Goal: Task Accomplishment & Management: Use online tool/utility

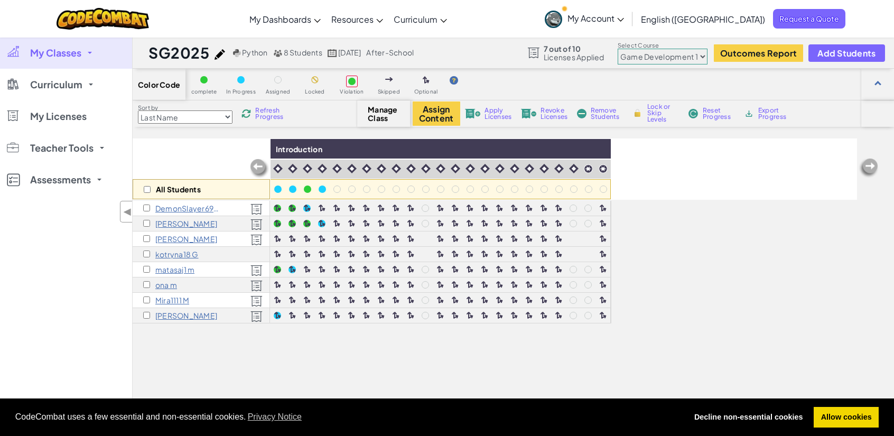
select select "5789587aad86a6efb573701e"
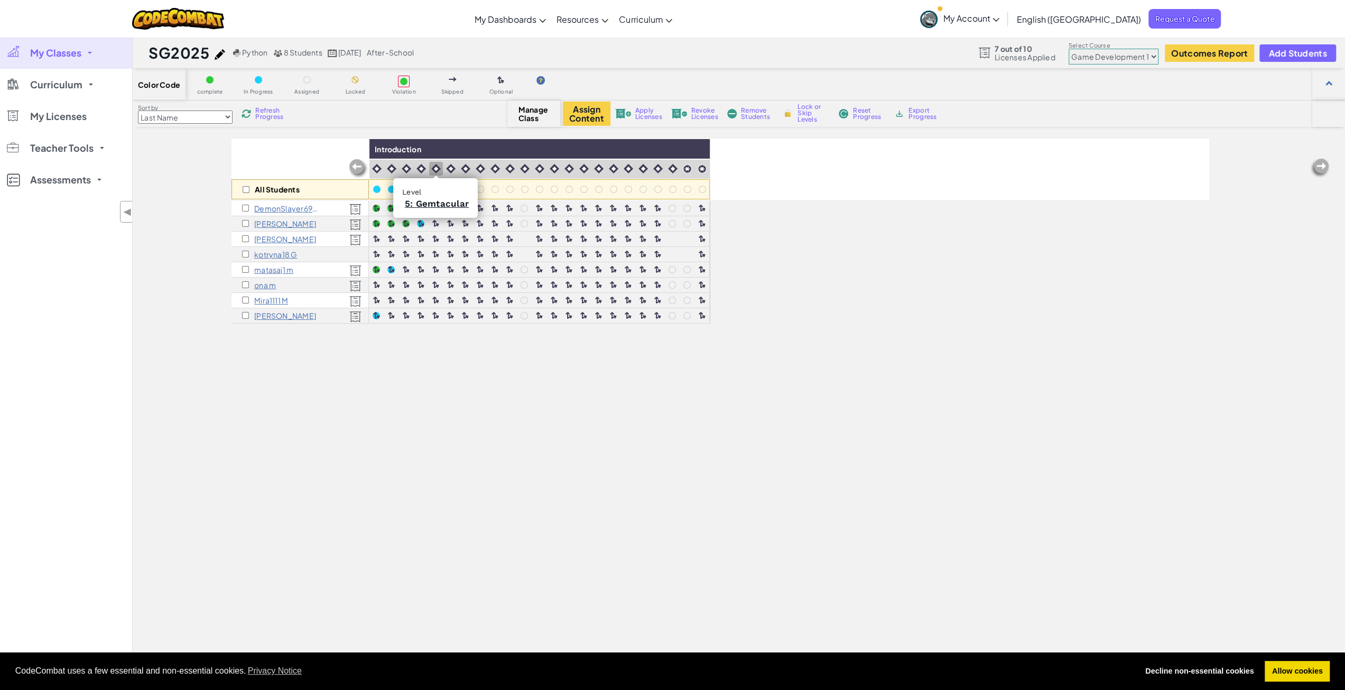
click at [437, 165] on img at bounding box center [436, 169] width 10 height 10
click at [692, 147] on img at bounding box center [698, 149] width 18 height 16
checkbox input "true"
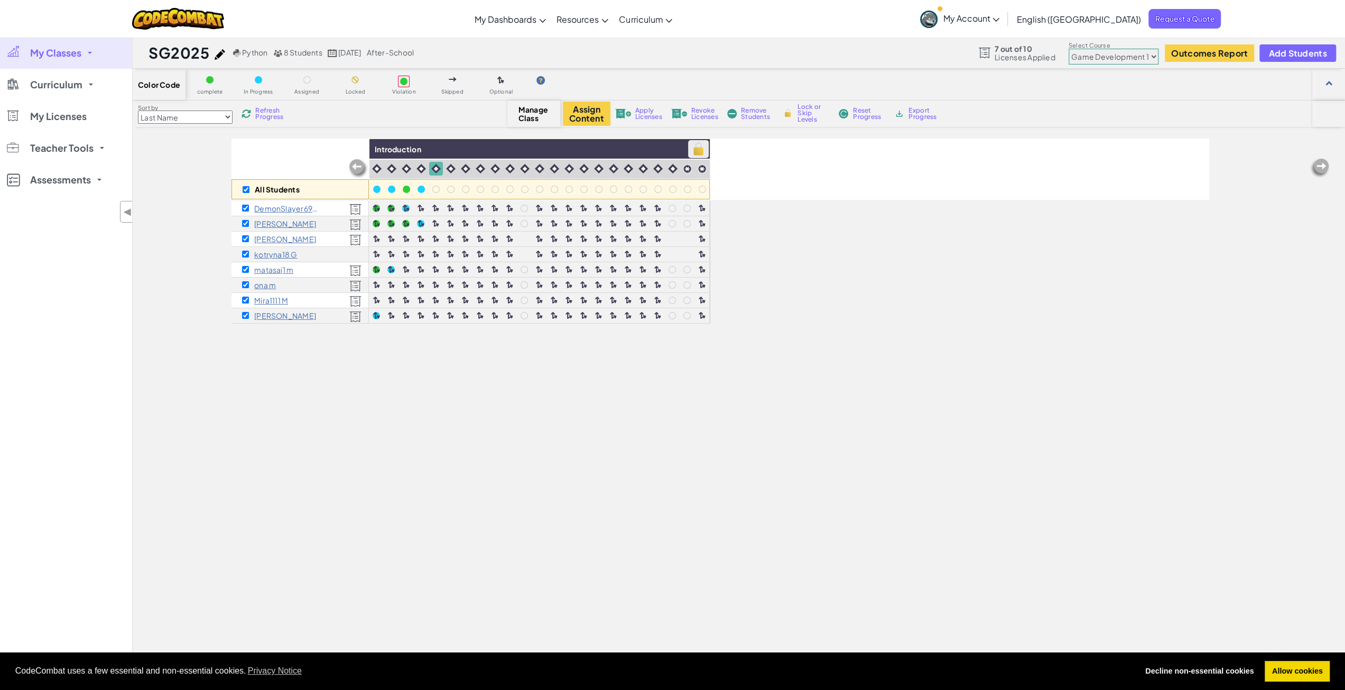
checkbox input "true"
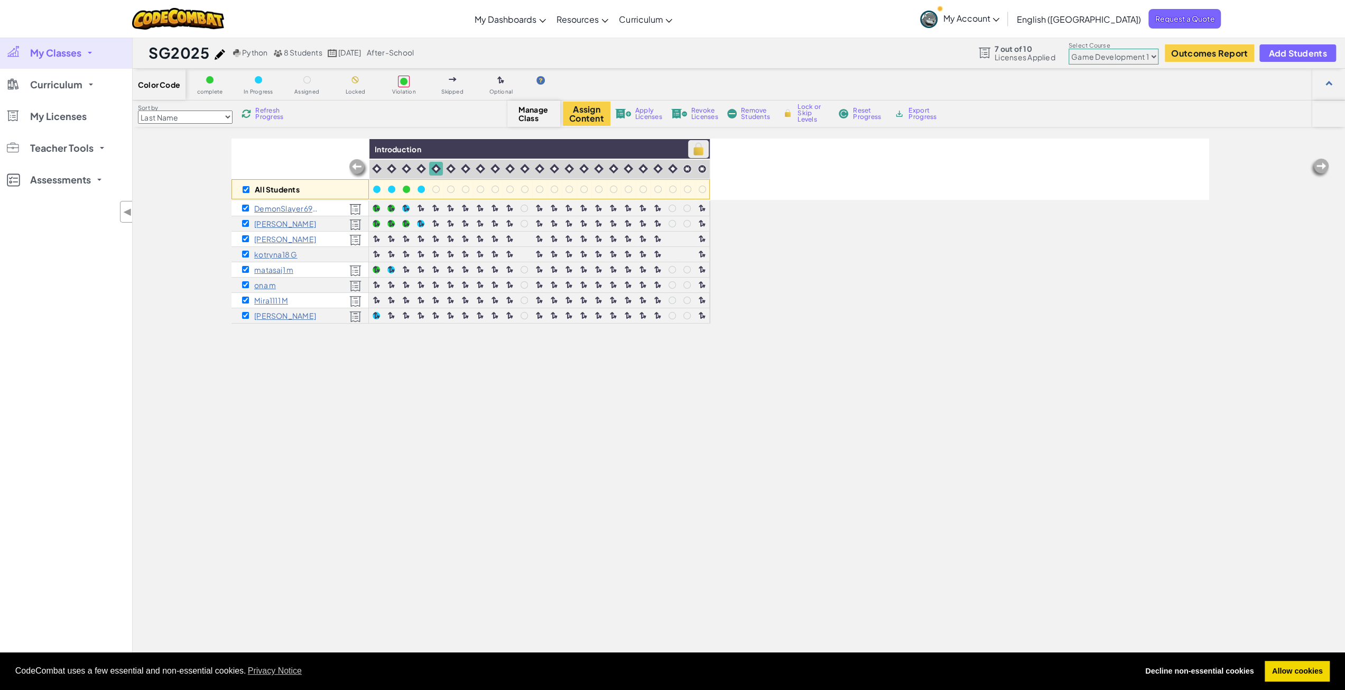
checkbox input "true"
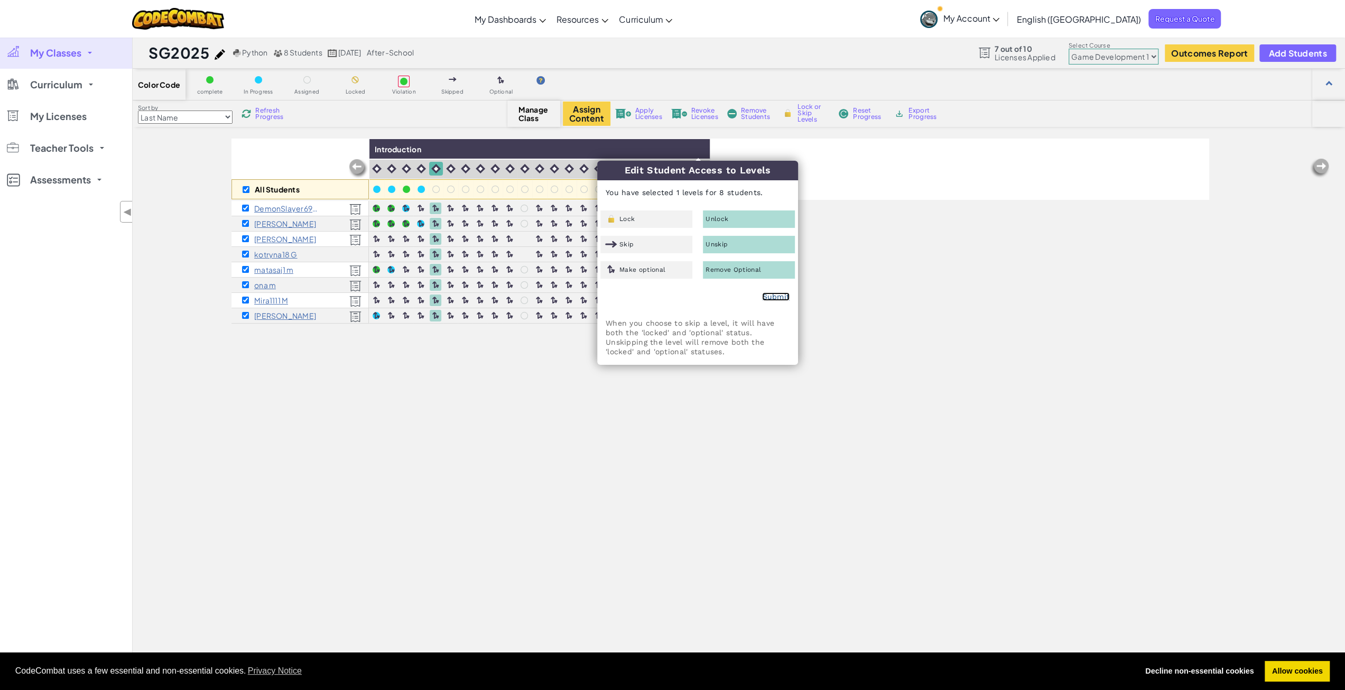
click at [773, 295] on link "Submit" at bounding box center [775, 296] width 27 height 8
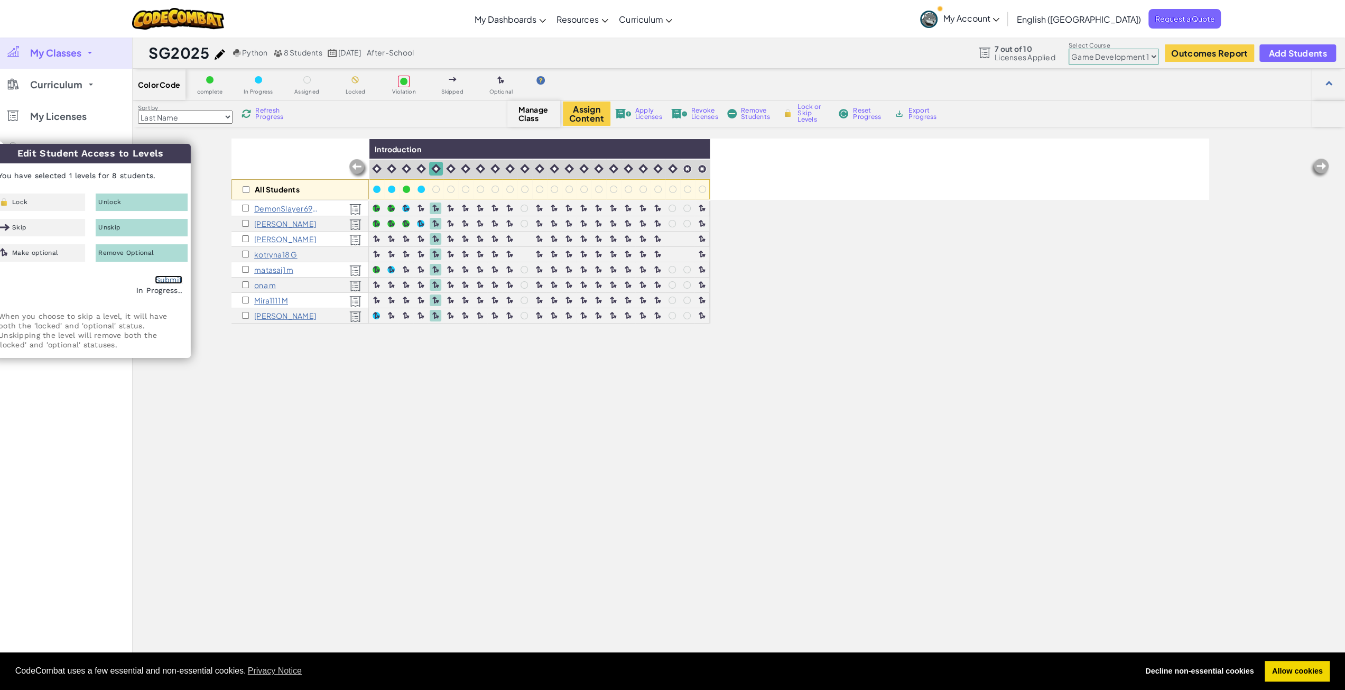
checkbox input "false"
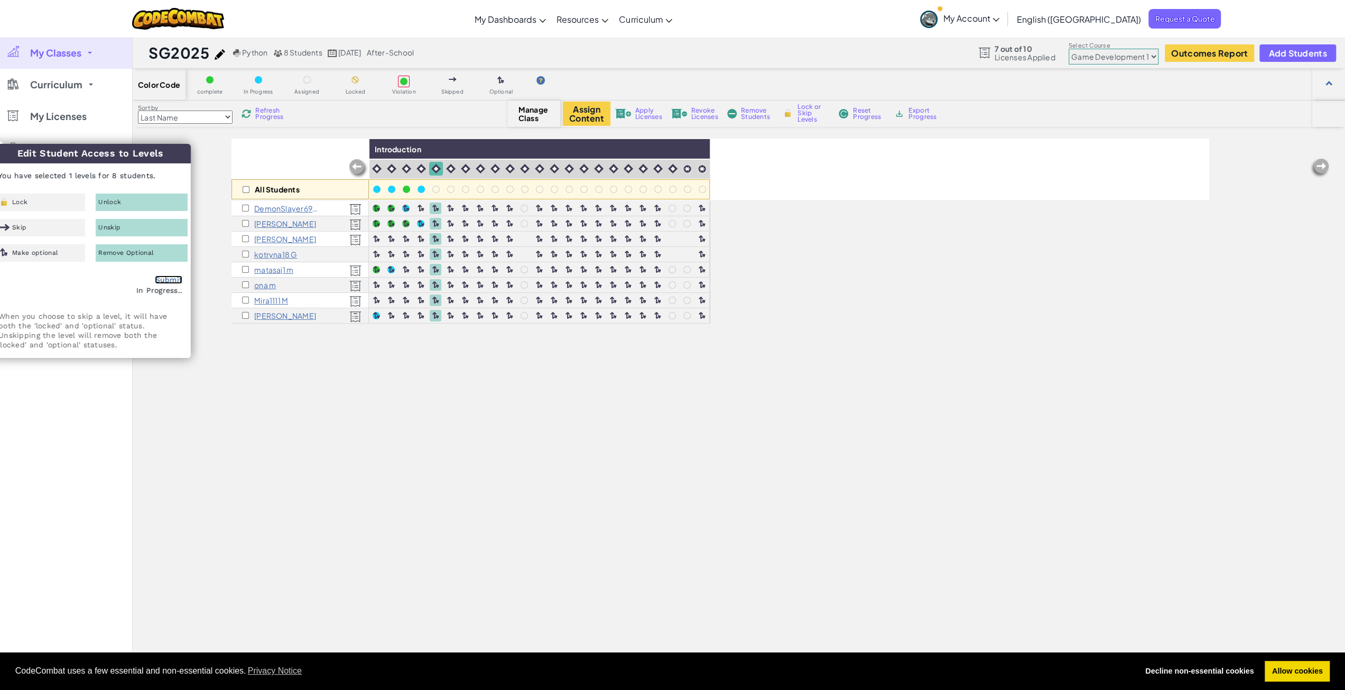
checkbox input "false"
click at [199, 366] on div "All Students Introduction DemonSlayer690 D kotryna g [PERSON_NAME] kotryna18 G …" at bounding box center [739, 462] width 1212 height 648
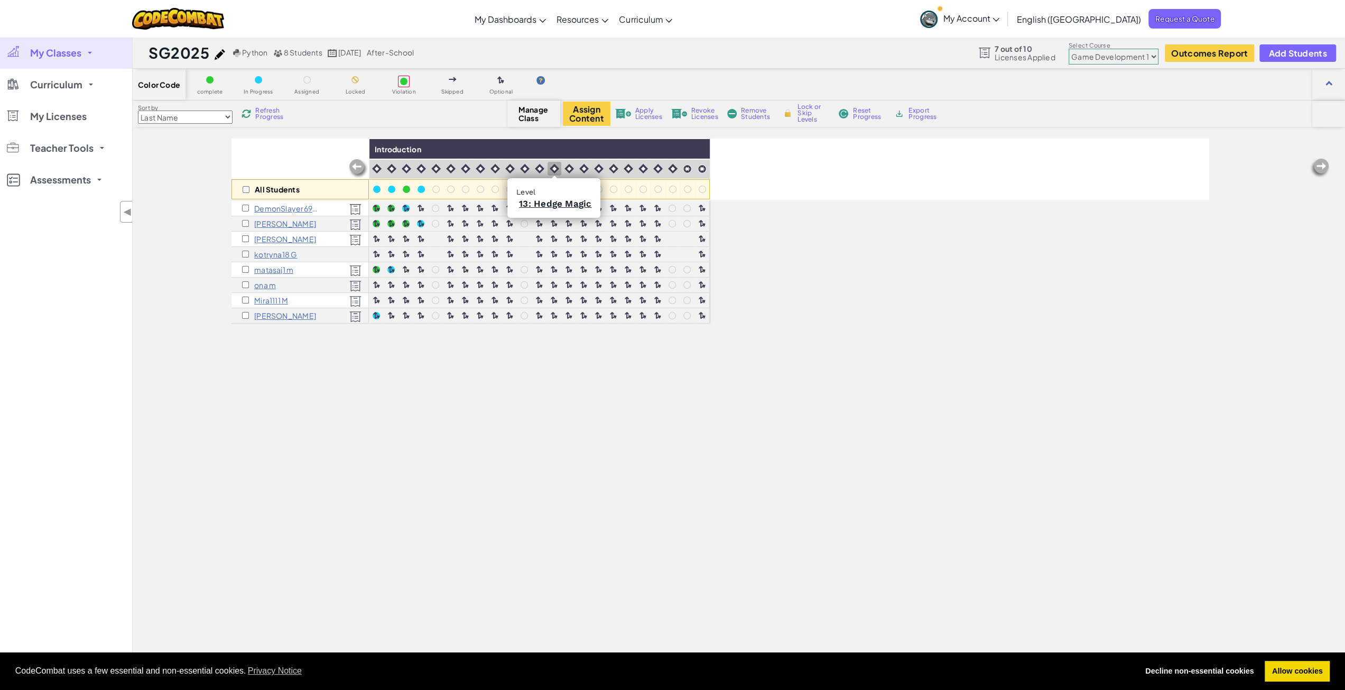
click at [555, 169] on img at bounding box center [555, 169] width 10 height 10
click at [698, 147] on img at bounding box center [698, 149] width 18 height 16
checkbox input "true"
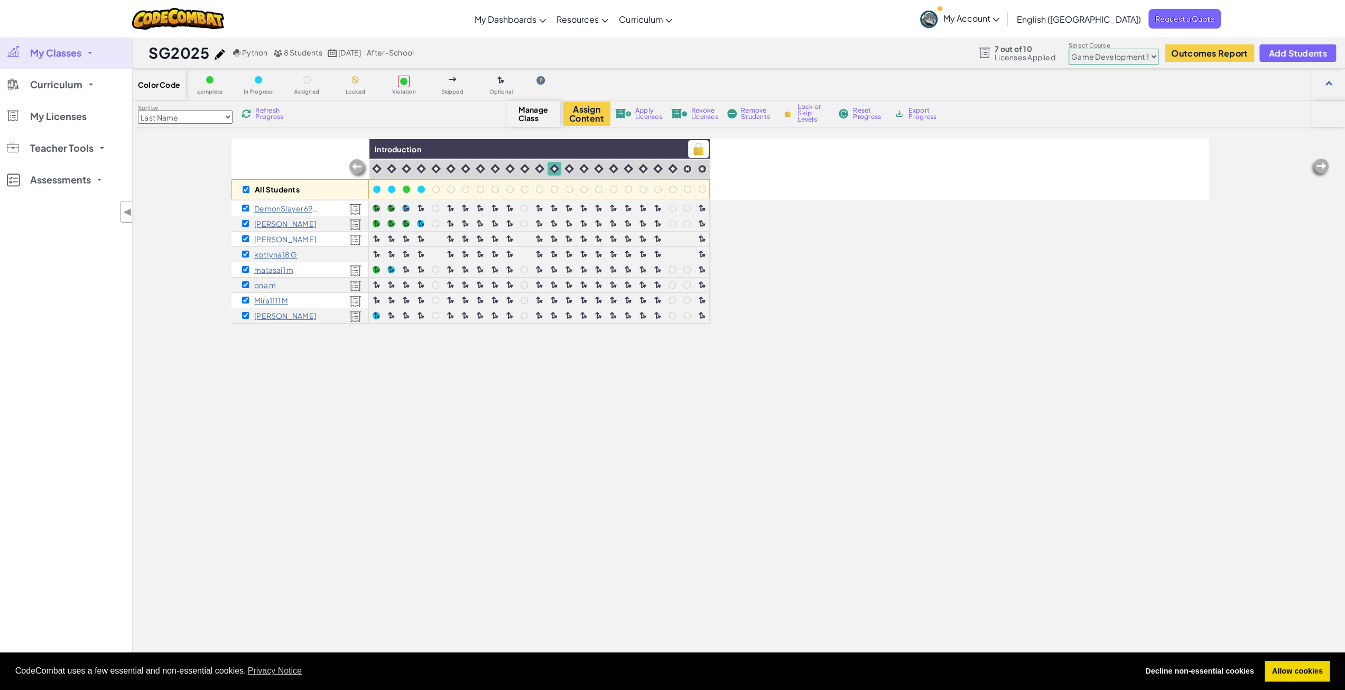
checkbox input "true"
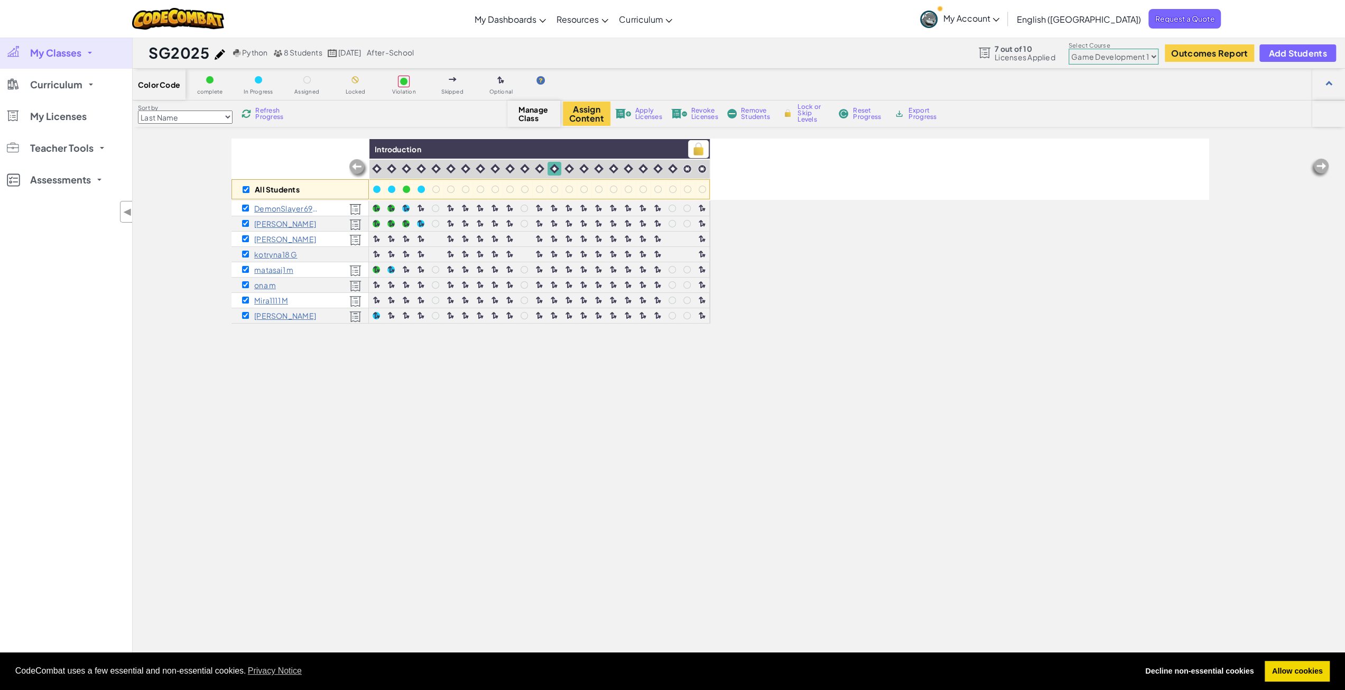
checkbox input "true"
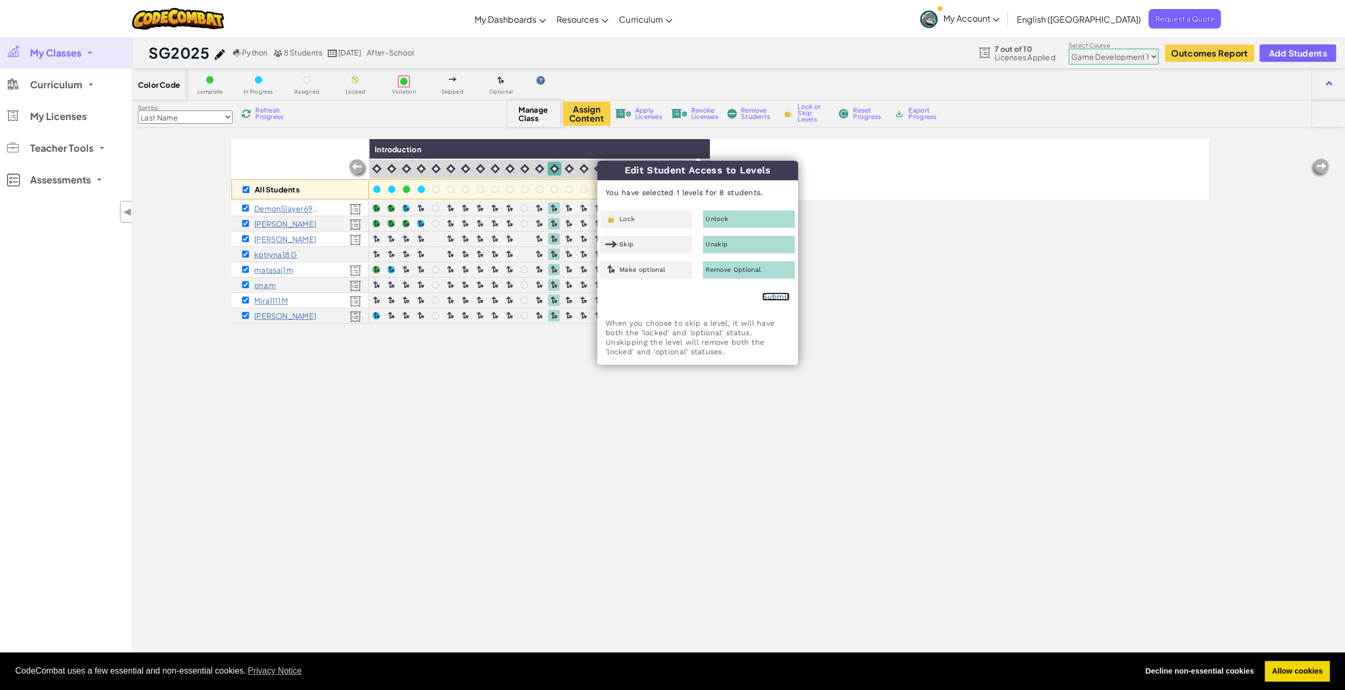
click at [775, 297] on link "Submit" at bounding box center [775, 296] width 27 height 8
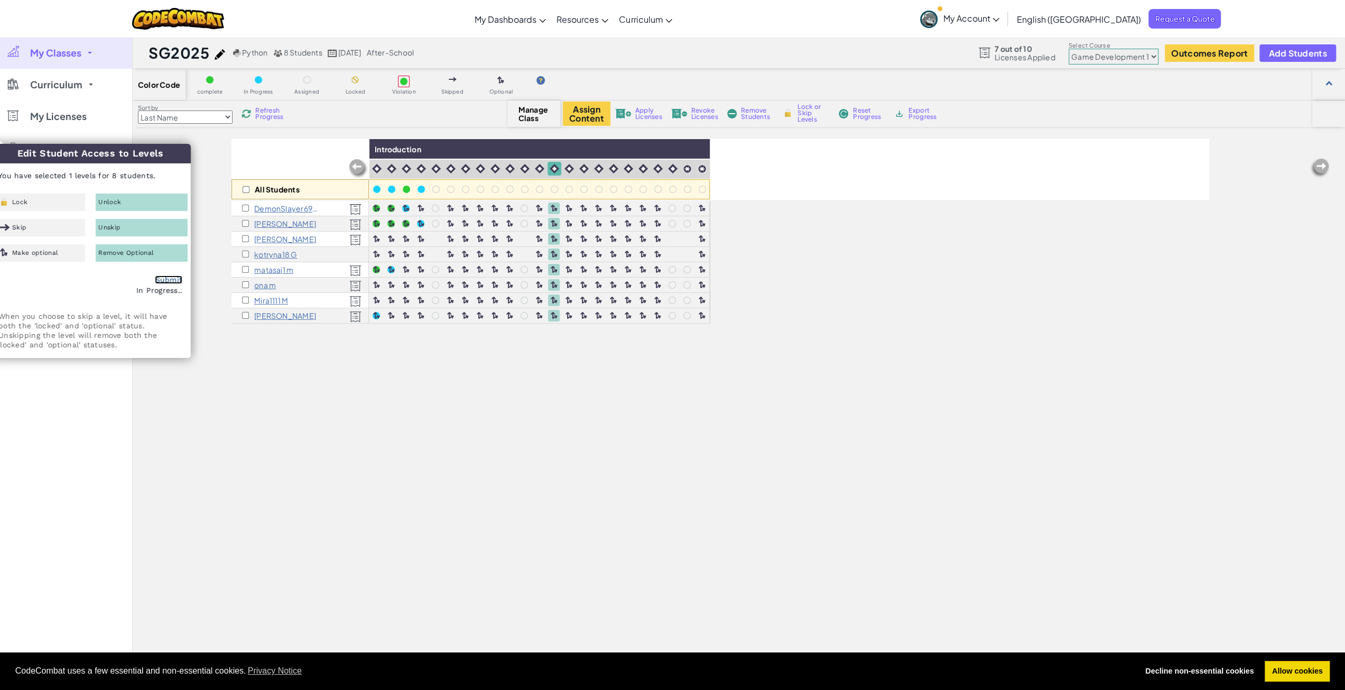
checkbox input "false"
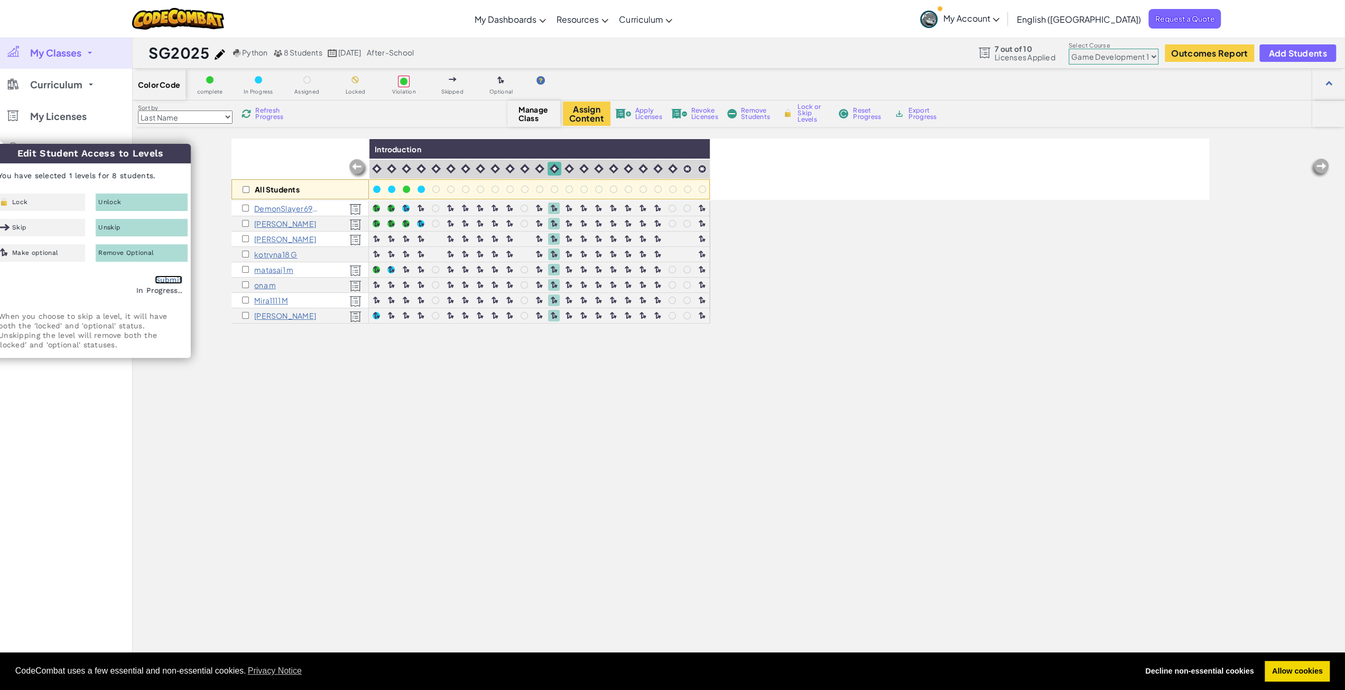
checkbox input "false"
click at [565, 168] on img at bounding box center [569, 169] width 10 height 10
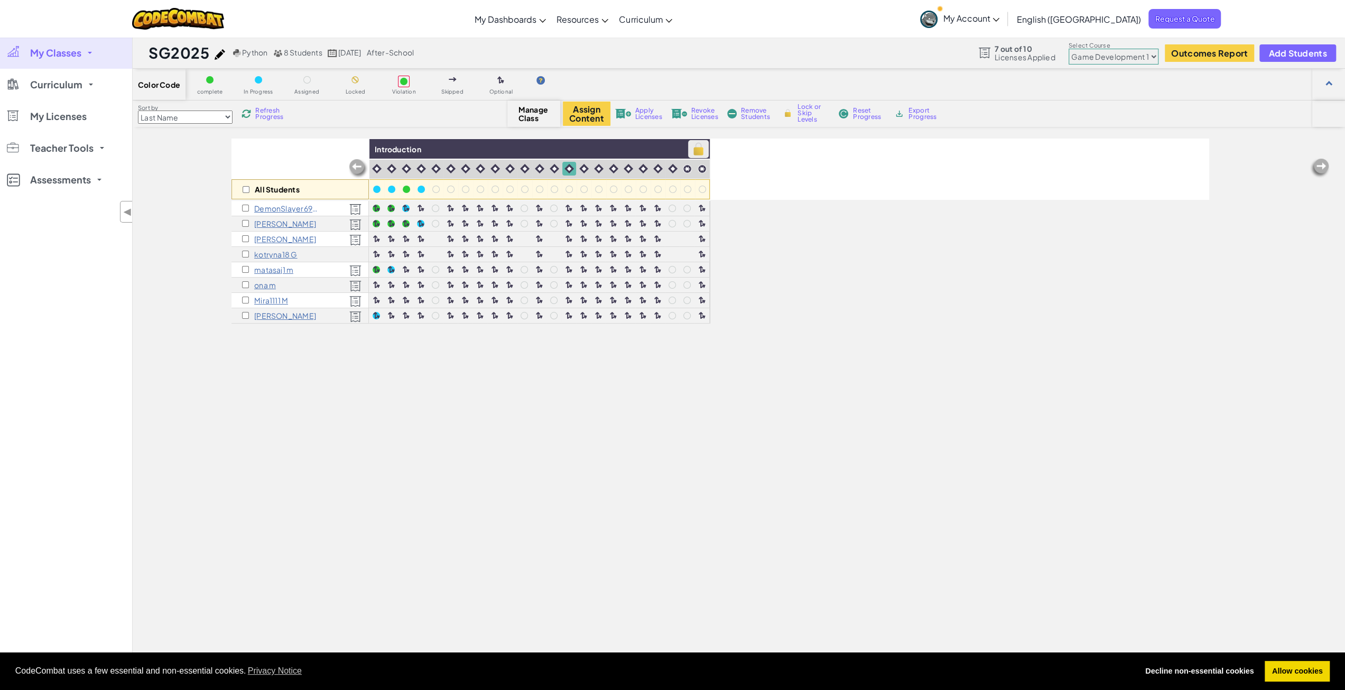
click at [700, 153] on img at bounding box center [698, 149] width 18 height 16
checkbox input "true"
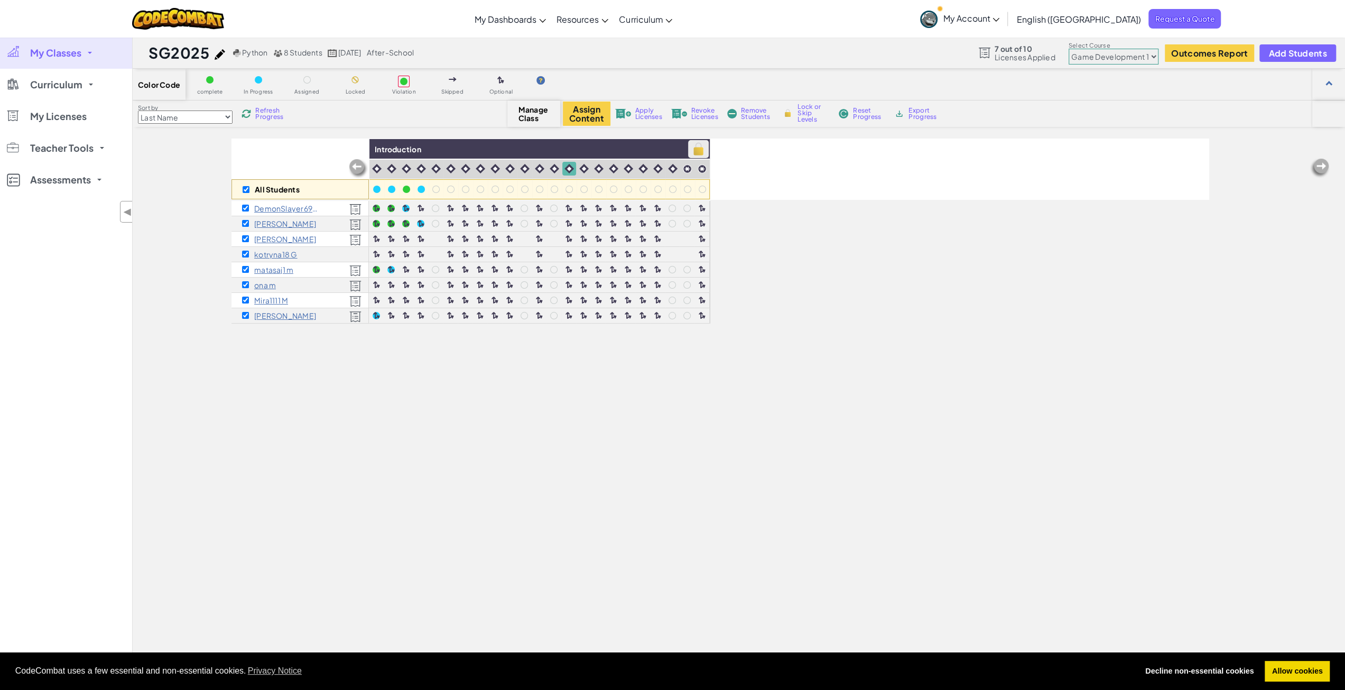
checkbox input "true"
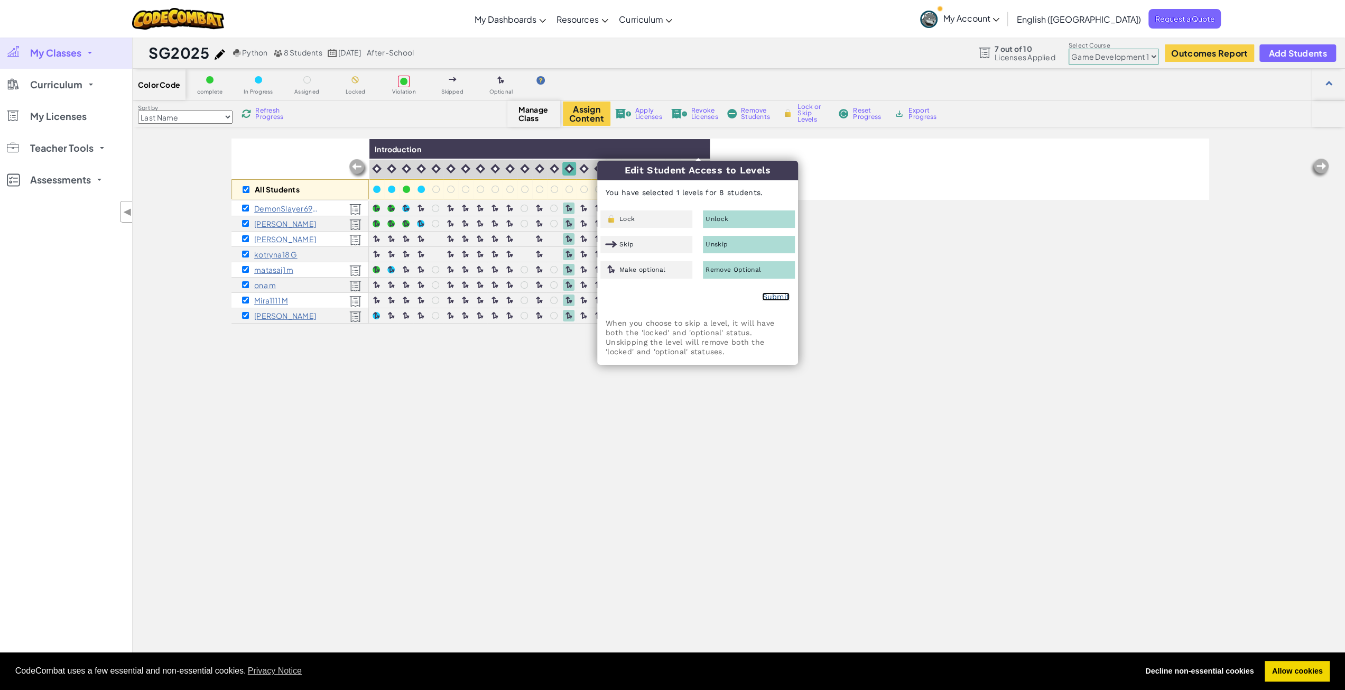
click at [785, 300] on link "Submit" at bounding box center [775, 296] width 27 height 8
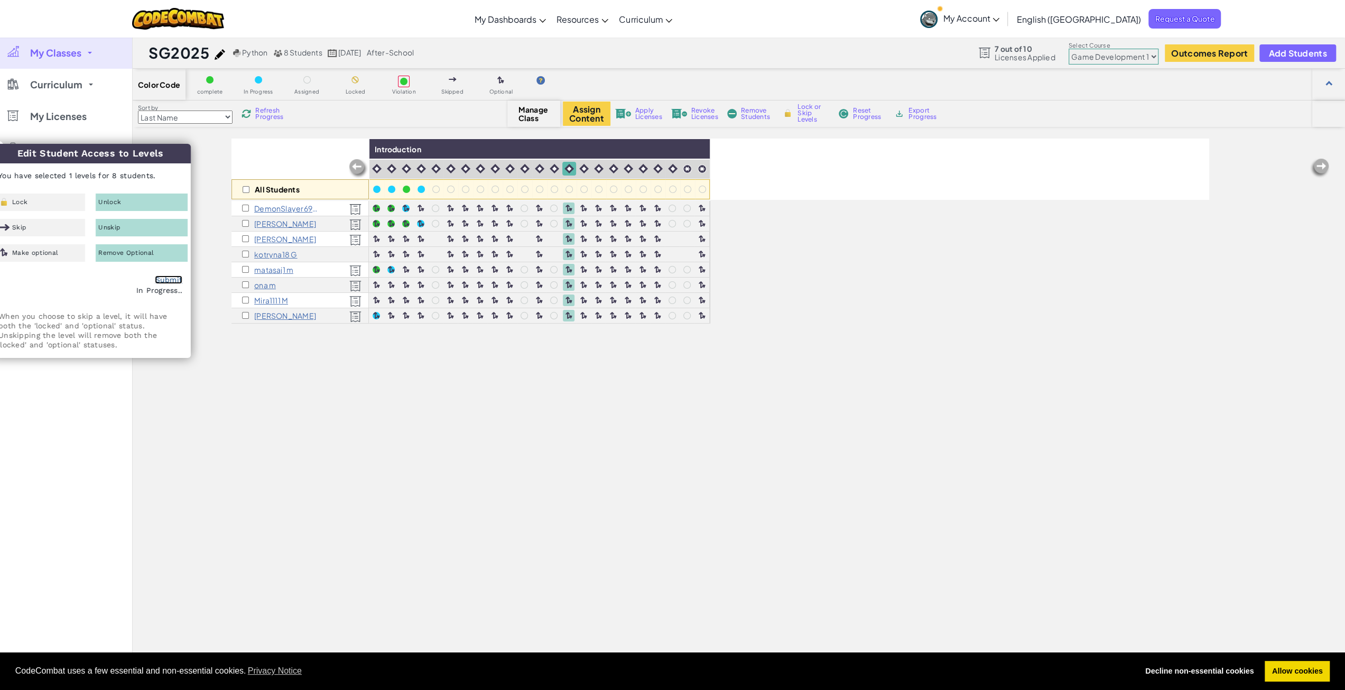
checkbox input "false"
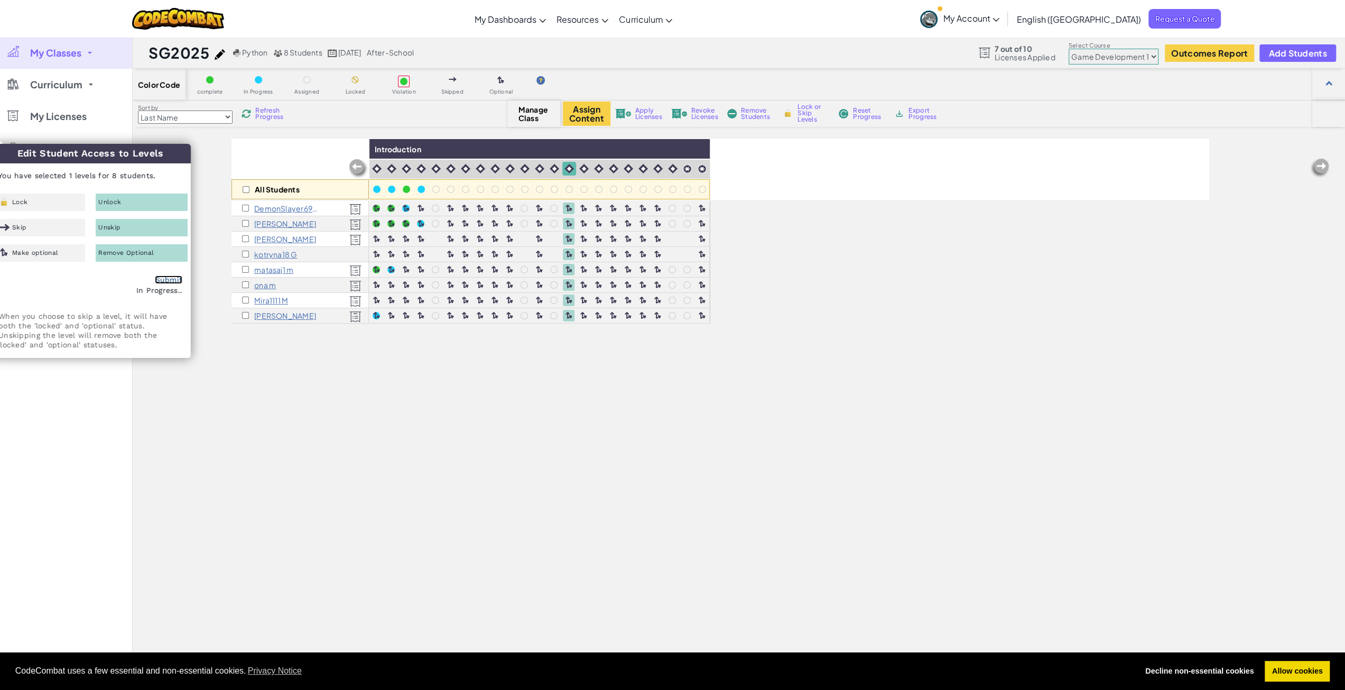
checkbox input "false"
click at [494, 424] on div "All Students Introduction DemonSlayer690 D kotryna g [PERSON_NAME] kotryna18 G …" at bounding box center [720, 456] width 978 height 637
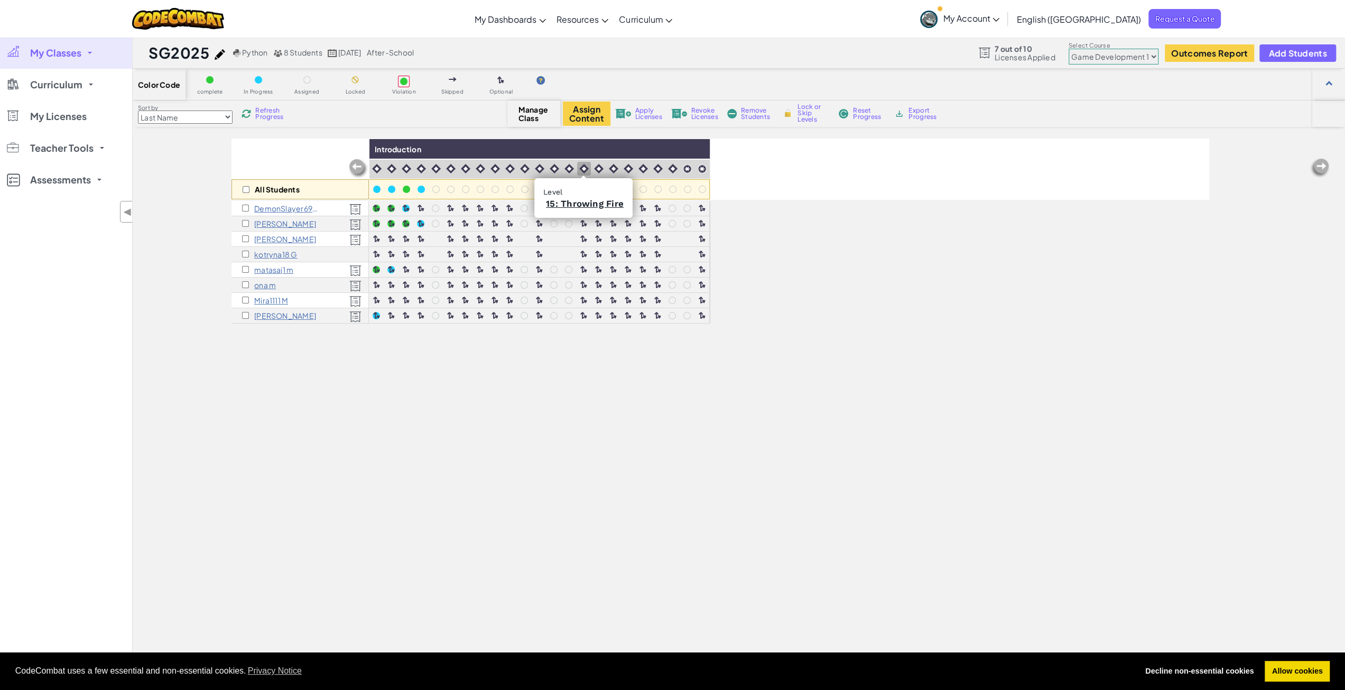
click at [589, 168] on div at bounding box center [584, 169] width 14 height 14
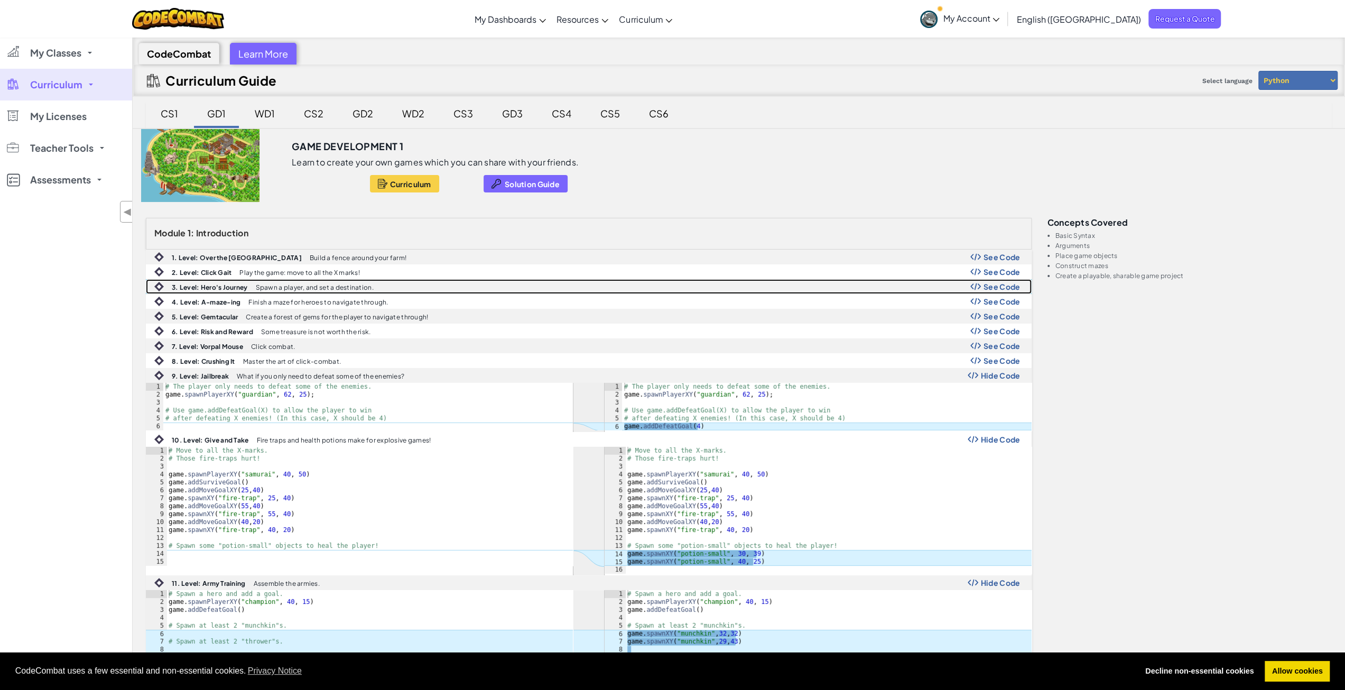
click at [995, 282] on span "See Code" at bounding box center [1002, 286] width 37 height 8
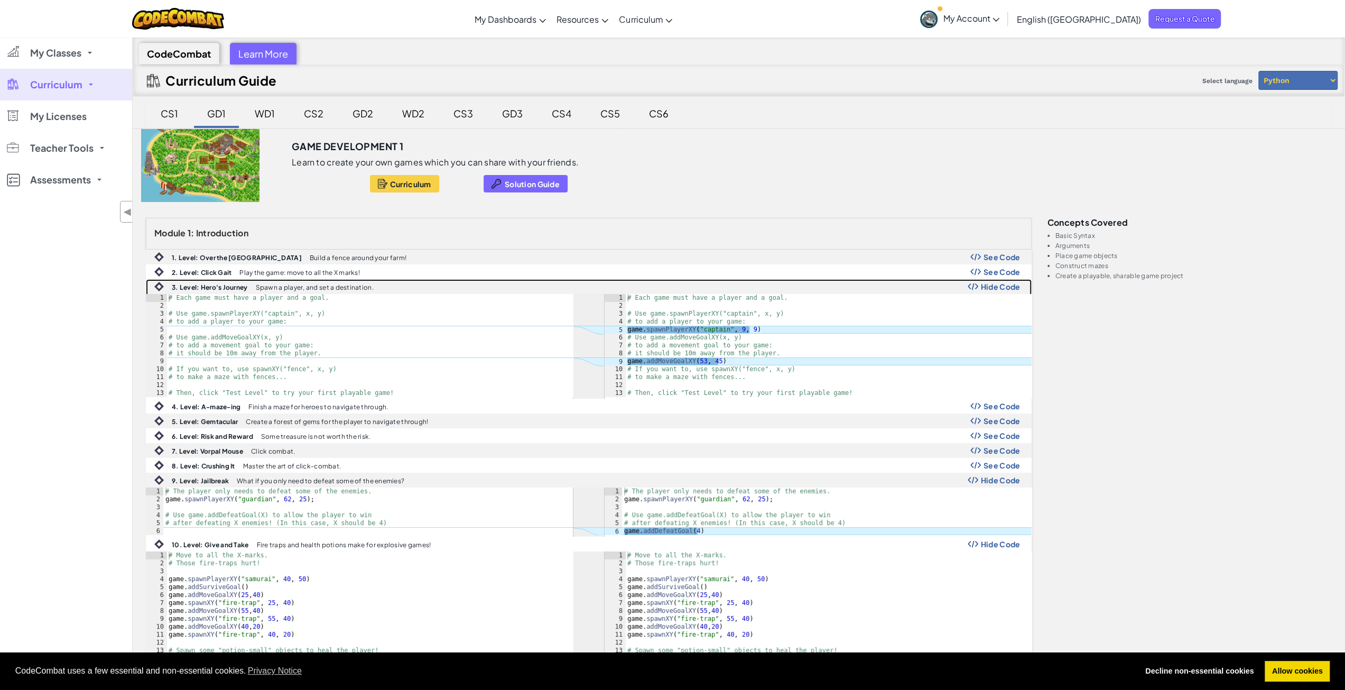
scroll to position [70, 0]
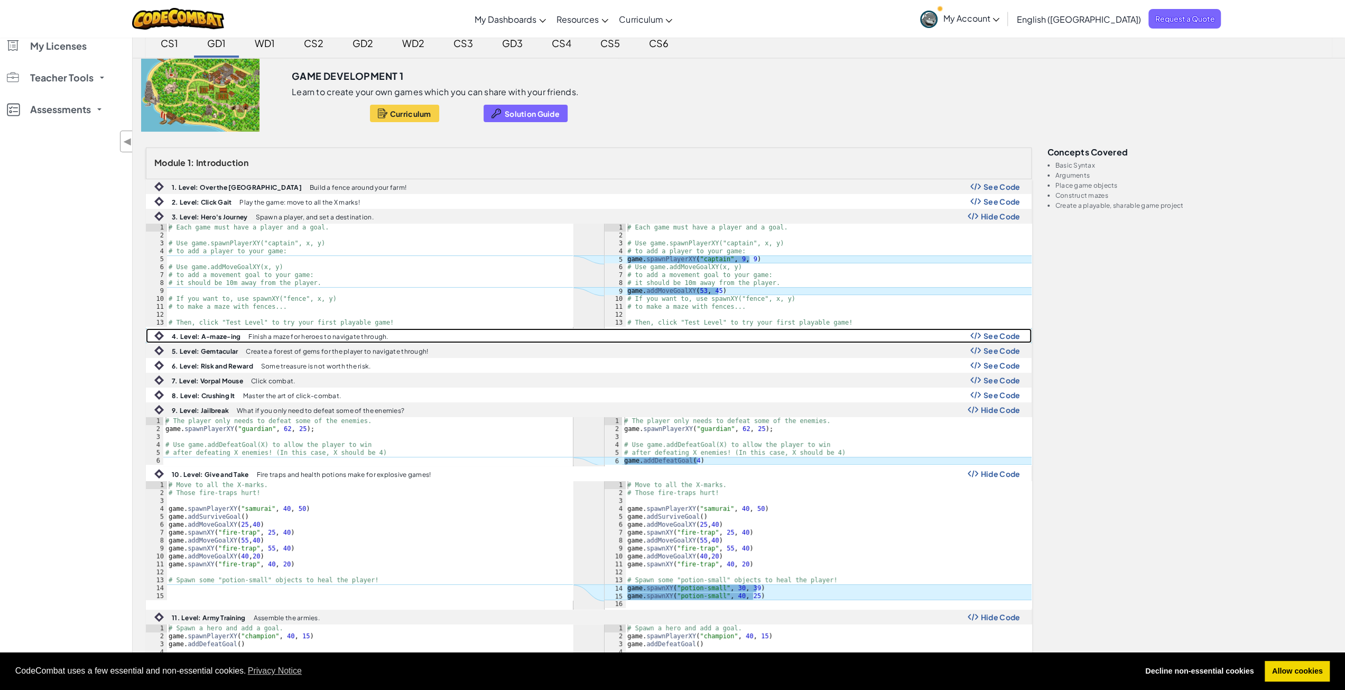
click at [1003, 331] on span "See Code" at bounding box center [1002, 335] width 37 height 8
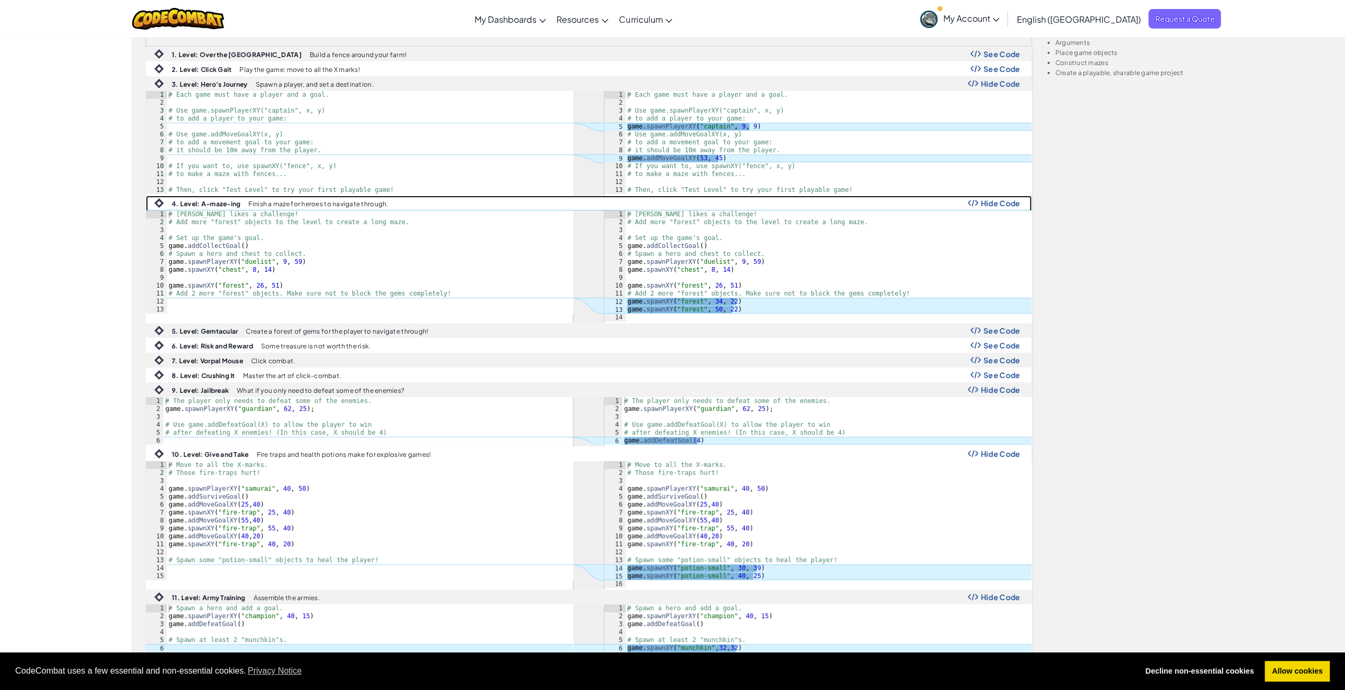
scroll to position [282, 0]
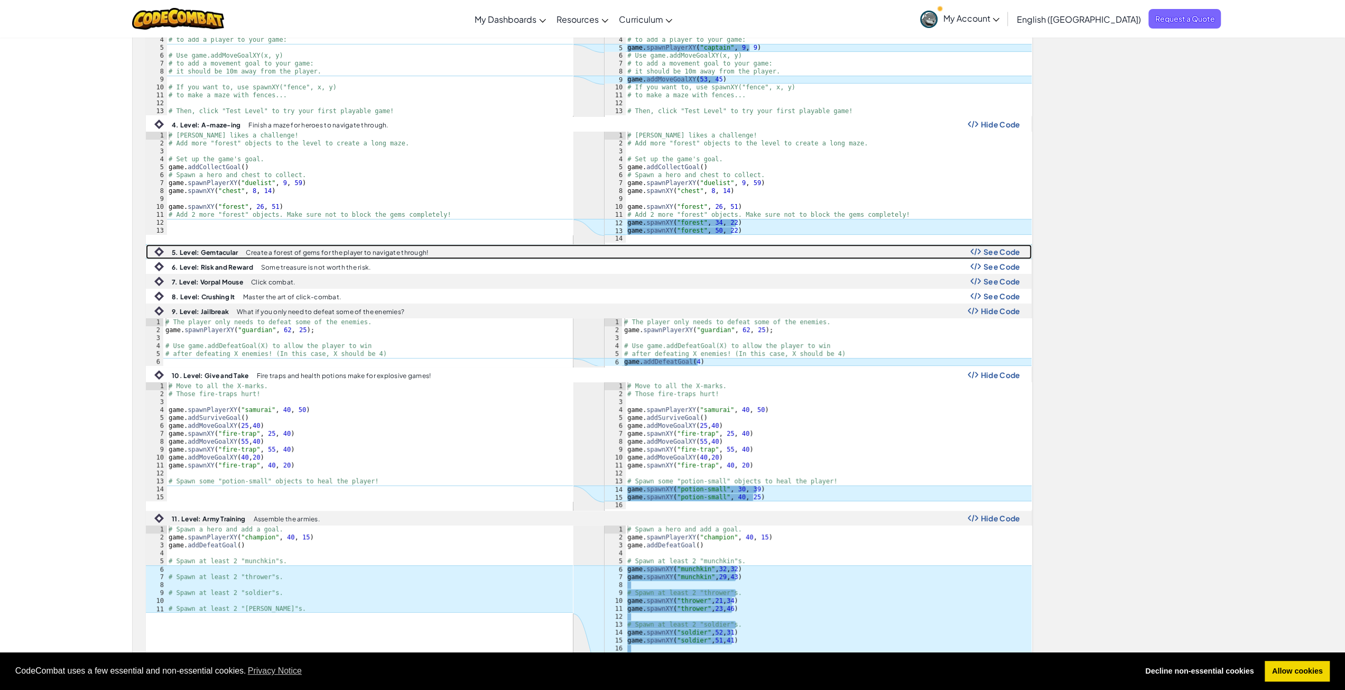
click at [1005, 249] on span "See Code" at bounding box center [1002, 251] width 37 height 8
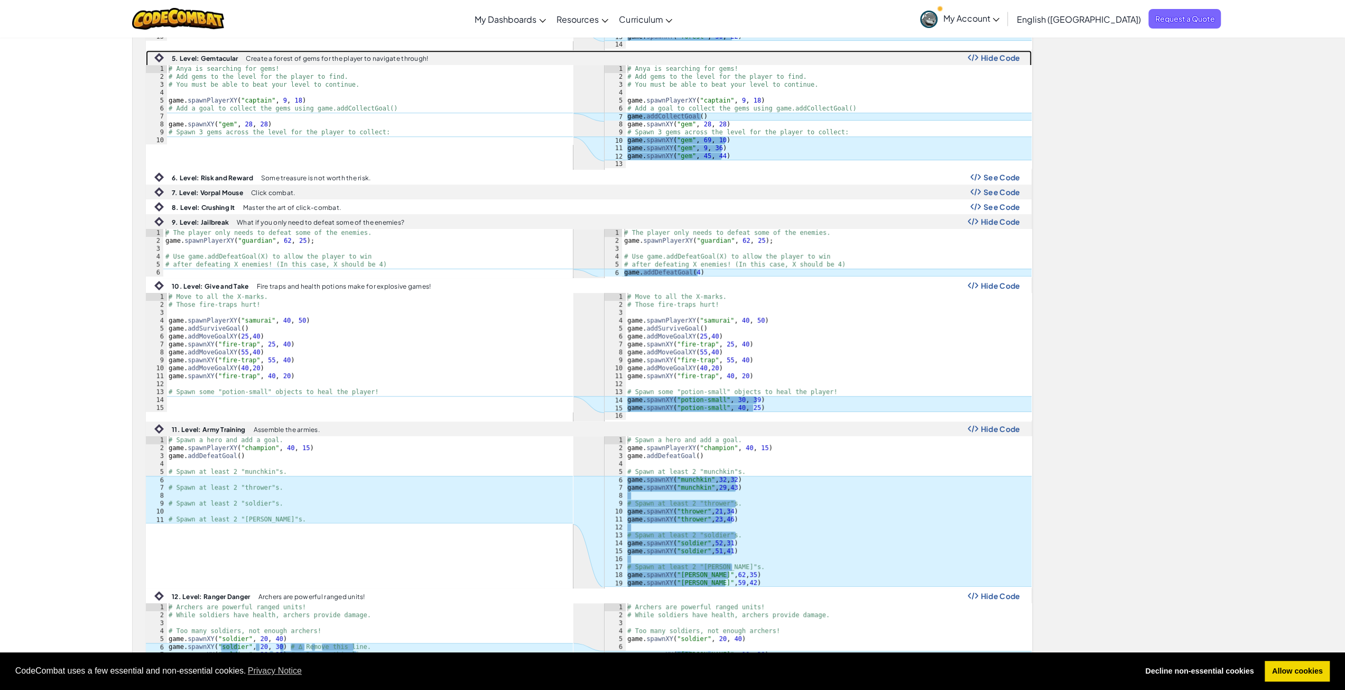
scroll to position [493, 0]
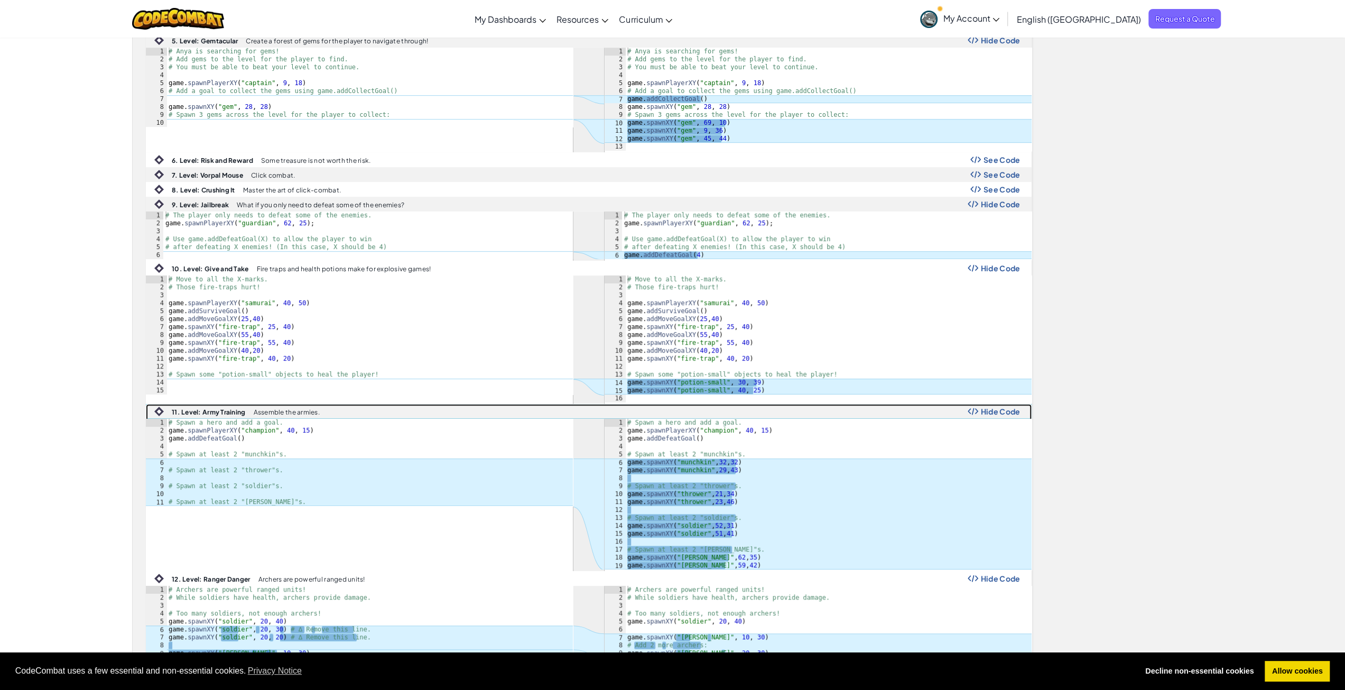
click at [240, 404] on div "11. Level: Army Training Assemble the armies. Hide Code" at bounding box center [588, 411] width 885 height 14
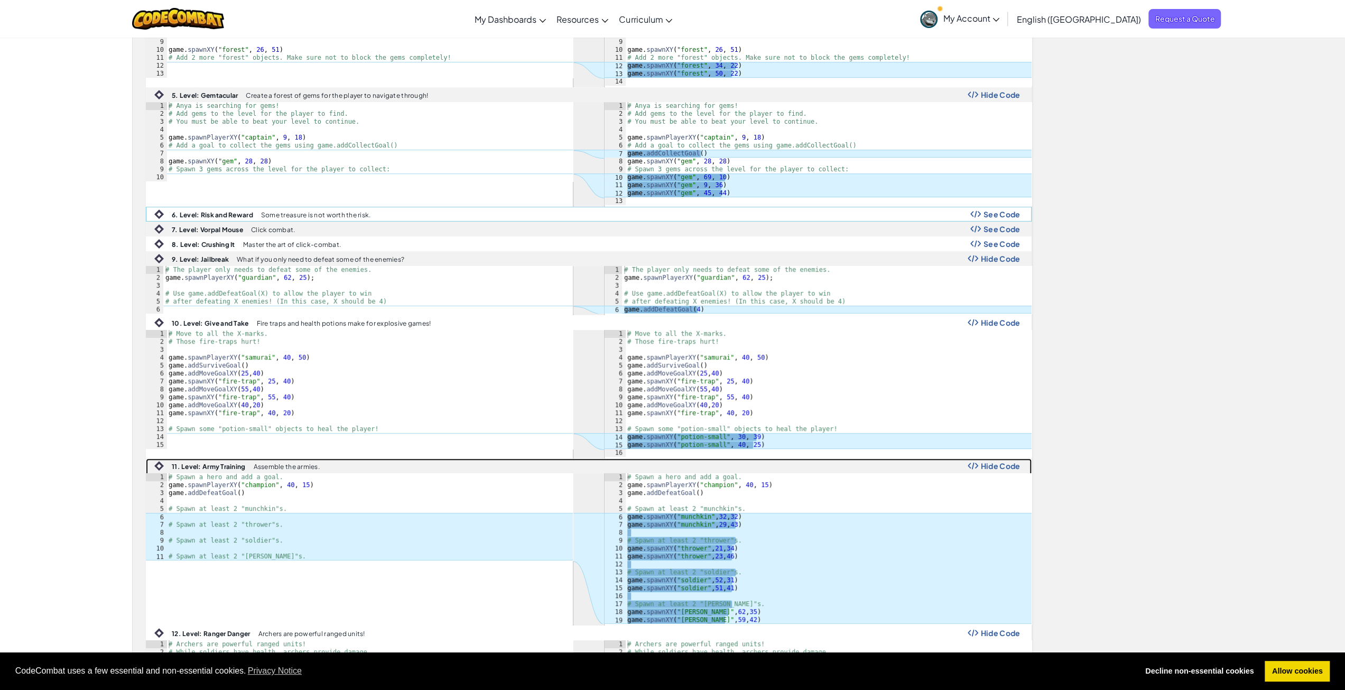
scroll to position [423, 0]
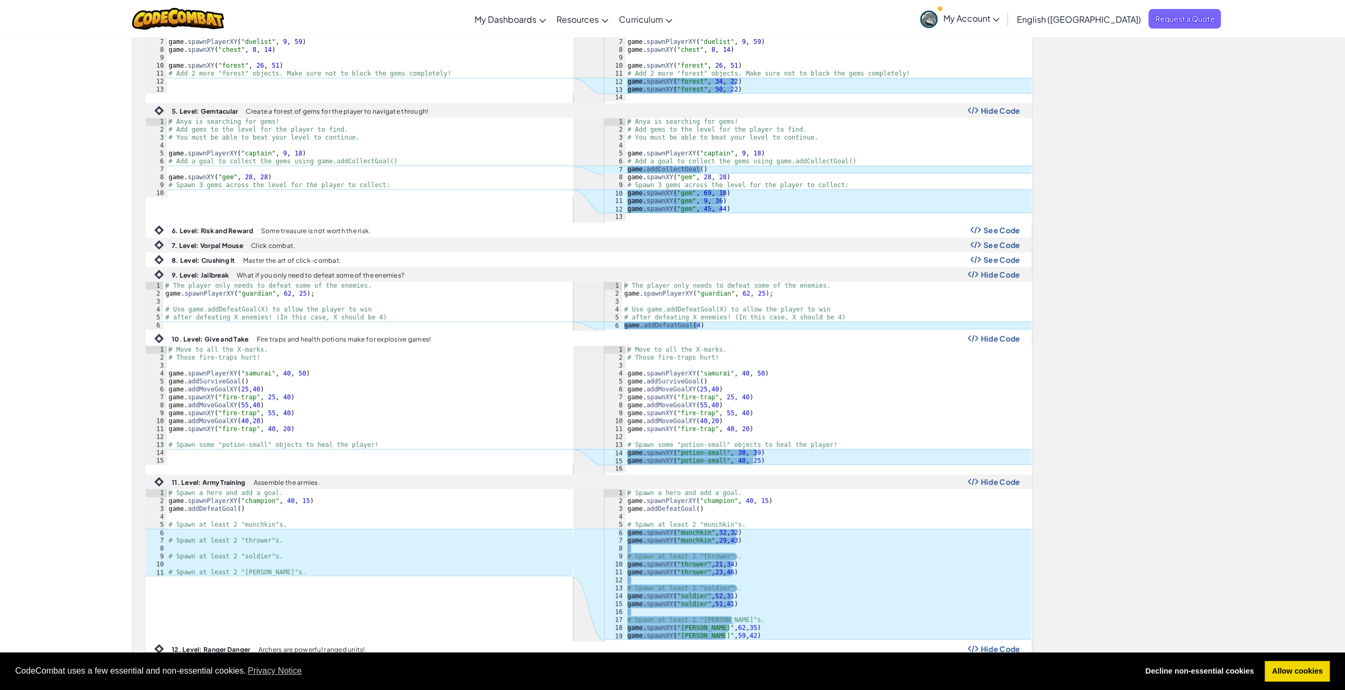
click at [666, 190] on div "# Anya is searching for gems! # Add gems to the level for the player to find. #…" at bounding box center [828, 177] width 406 height 119
click at [687, 175] on div "# Anya is searching for gems! # Add gems to the level for the player to find. #…" at bounding box center [828, 177] width 406 height 119
click at [723, 151] on div "# Anya is searching for gems! # Add gems to the level for the player to find. #…" at bounding box center [828, 177] width 406 height 119
type textarea "game.spawnPlayerXY("captain", 9, 18)"
click at [765, 150] on div "# Anya is searching for gems! # Add gems to the level for the player to find. #…" at bounding box center [828, 177] width 406 height 119
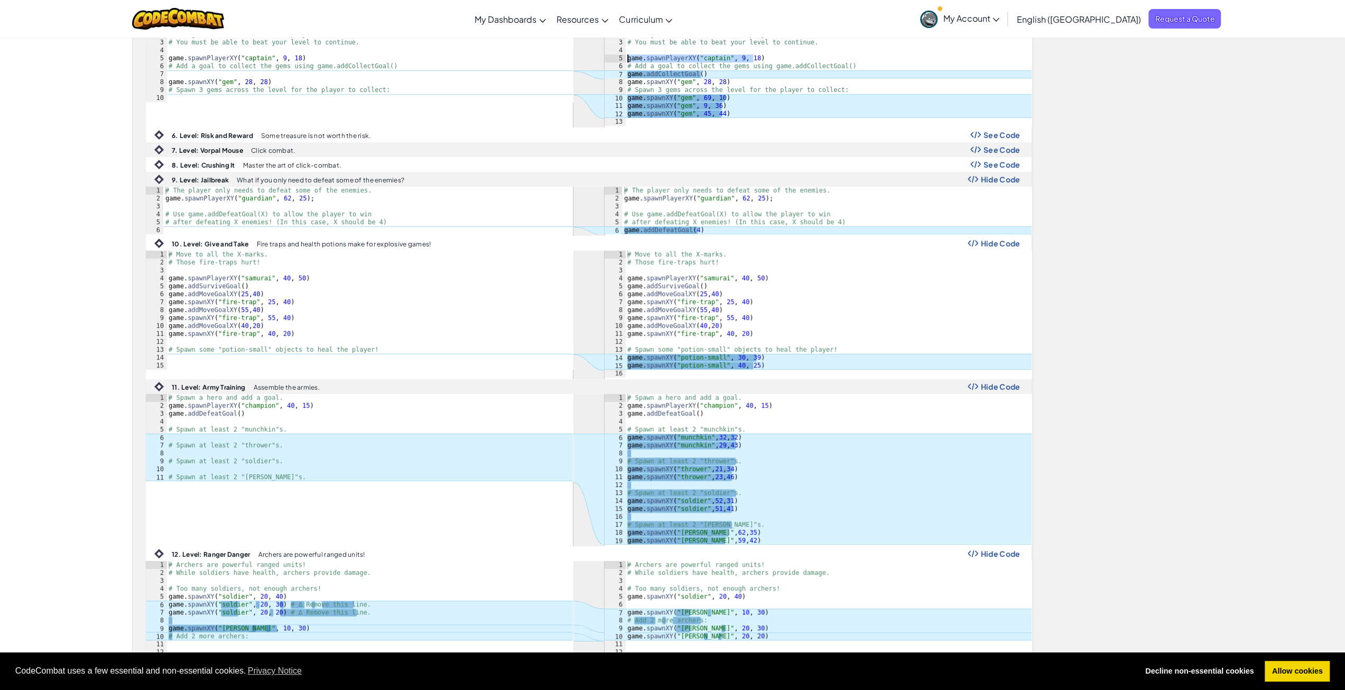
scroll to position [563, 0]
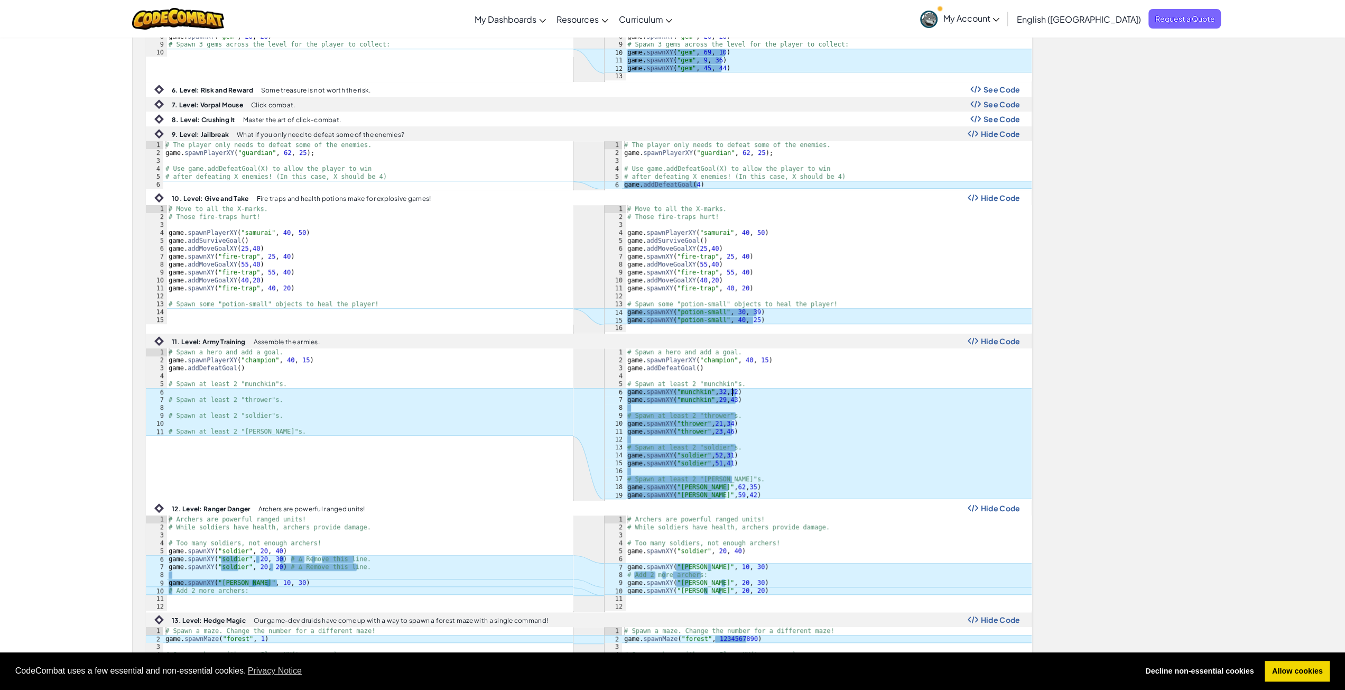
click at [742, 384] on div "# Spawn a hero and add a goal. game . spawnPlayerXY ( "champion" , 40 , 15 ) ga…" at bounding box center [828, 431] width 406 height 166
click at [746, 422] on div "# Spawn a hero and add a goal. game . spawnPlayerXY ( "champion" , 40 , 15 ) ga…" at bounding box center [828, 431] width 406 height 166
click at [738, 452] on div "# Spawn a hero and add a goal. game . spawnPlayerXY ( "champion" , 40 , 15 ) ga…" at bounding box center [828, 431] width 406 height 166
click at [741, 482] on div "# Spawn a hero and add a goal. game . spawnPlayerXY ( "champion" , 40 , 15 ) ga…" at bounding box center [828, 431] width 406 height 166
type textarea "game.spawnXY("archer",62,35)"
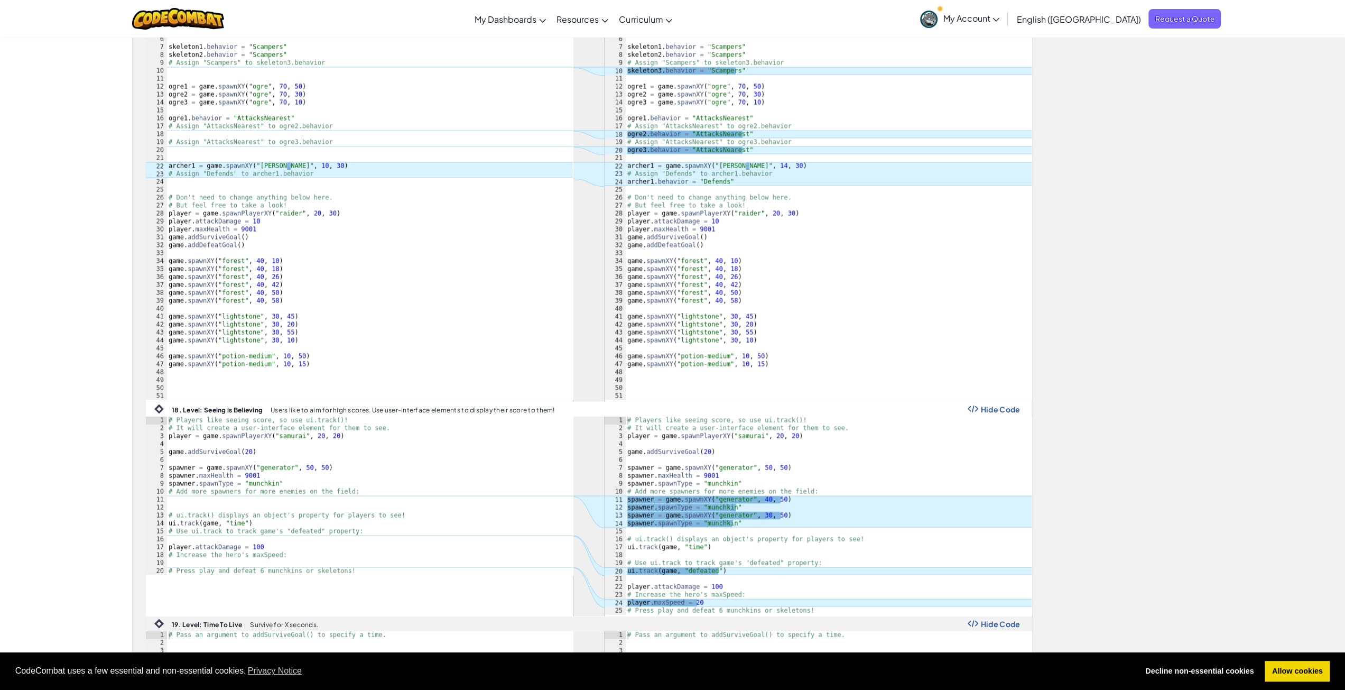
scroll to position [1832, 0]
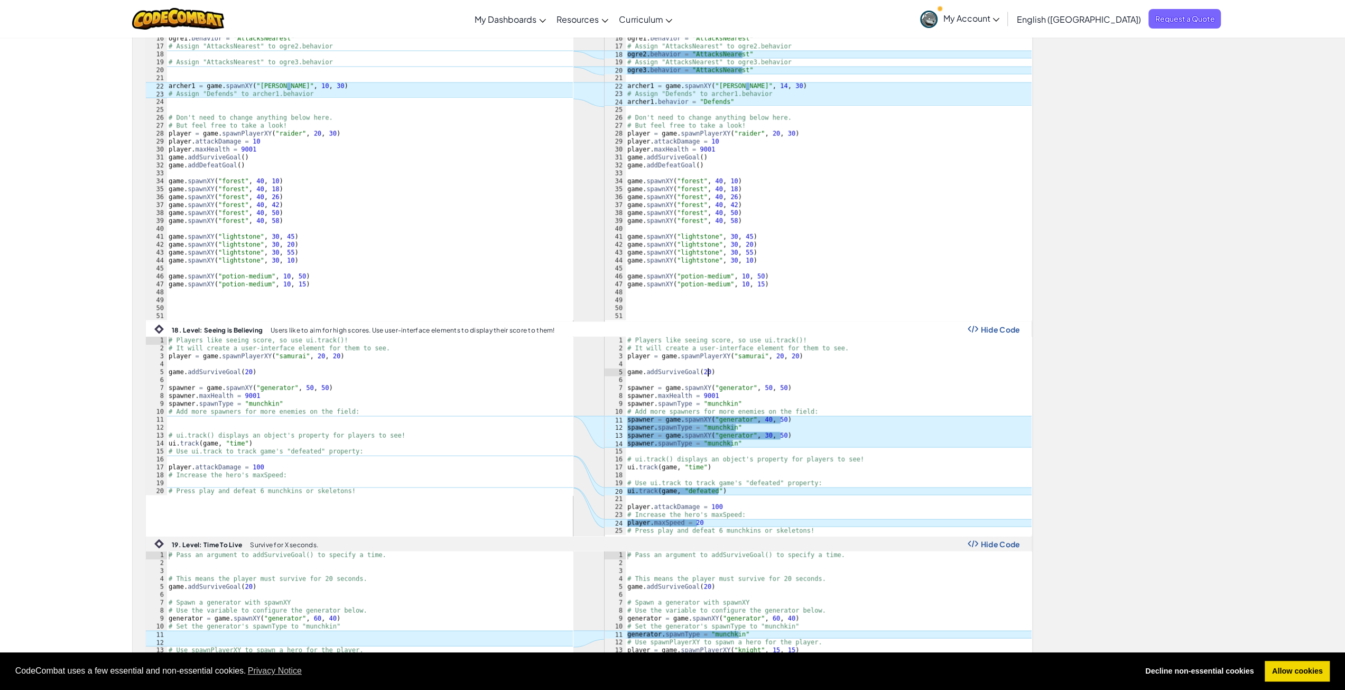
click at [726, 367] on div "# Players like seeing score, so use ui.track()! # It will create a user-interfa…" at bounding box center [828, 443] width 406 height 214
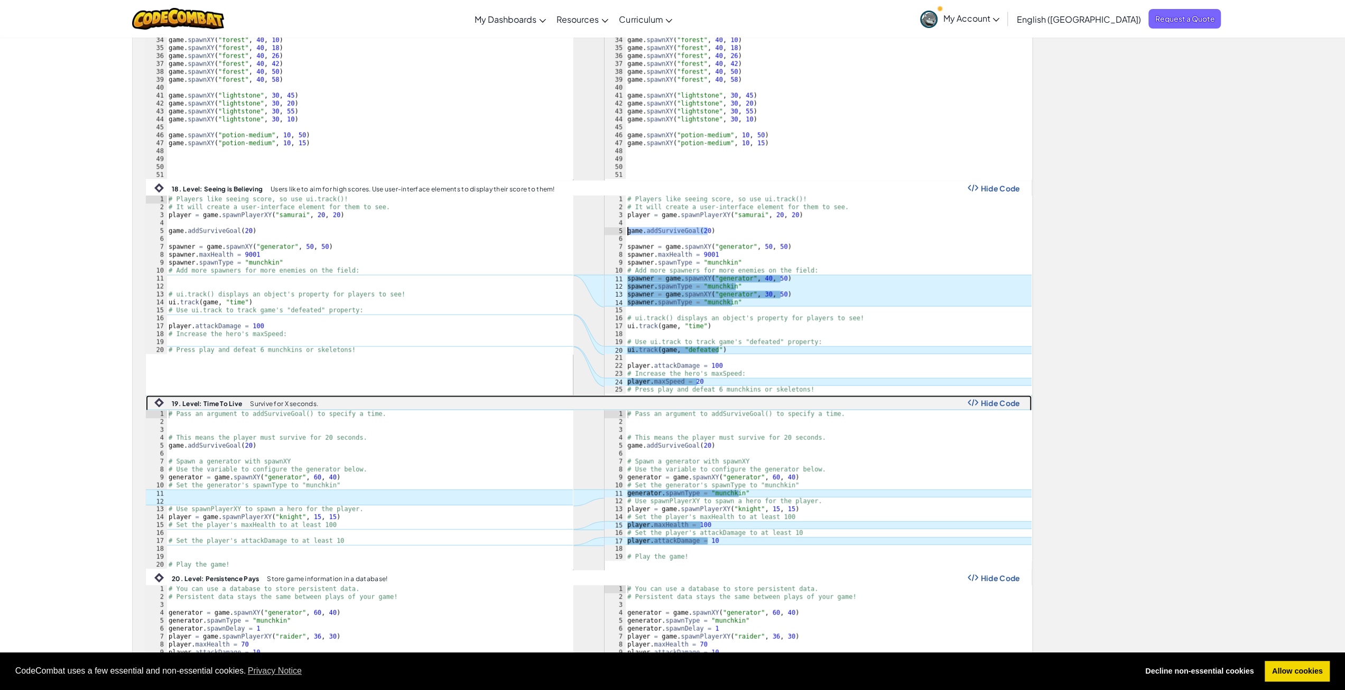
click at [299, 400] on p "Survive for X seconds." at bounding box center [284, 403] width 68 height 7
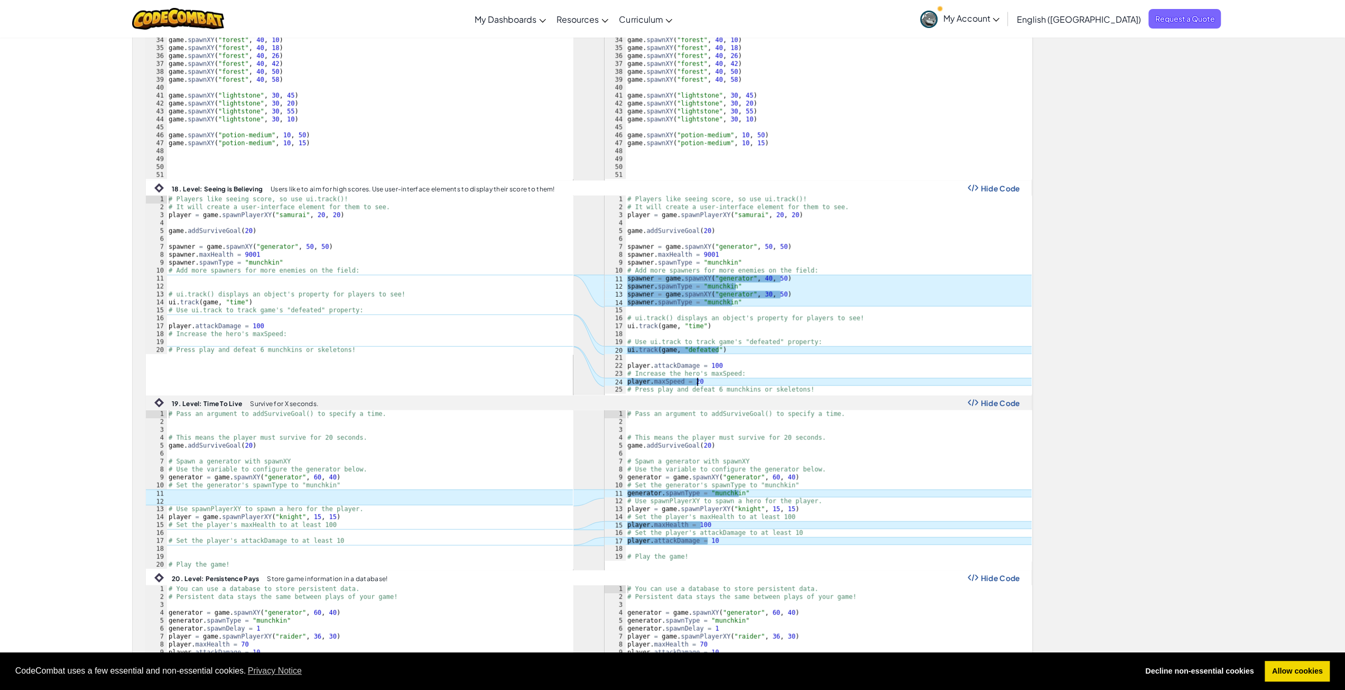
click at [703, 376] on div "# Players like seeing score, so use ui.track()! # It will create a user-interfa…" at bounding box center [828, 302] width 406 height 214
type textarea "player.attackDamage = 100"
type textarea "player.maxHealth = 100"
click at [712, 520] on div "# Pass an argument to addSurviveGoal() to specify a time. # This means the play…" at bounding box center [828, 493] width 406 height 166
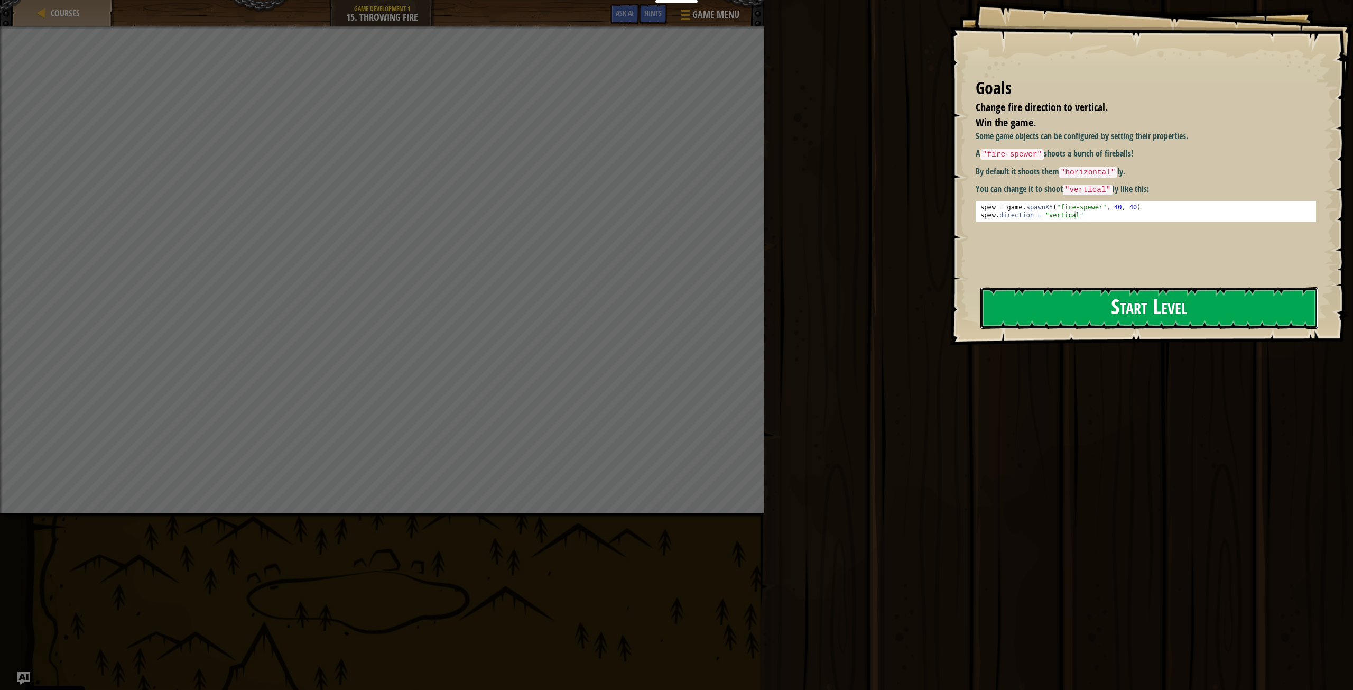
click at [1107, 307] on button "Start Level" at bounding box center [1149, 308] width 338 height 42
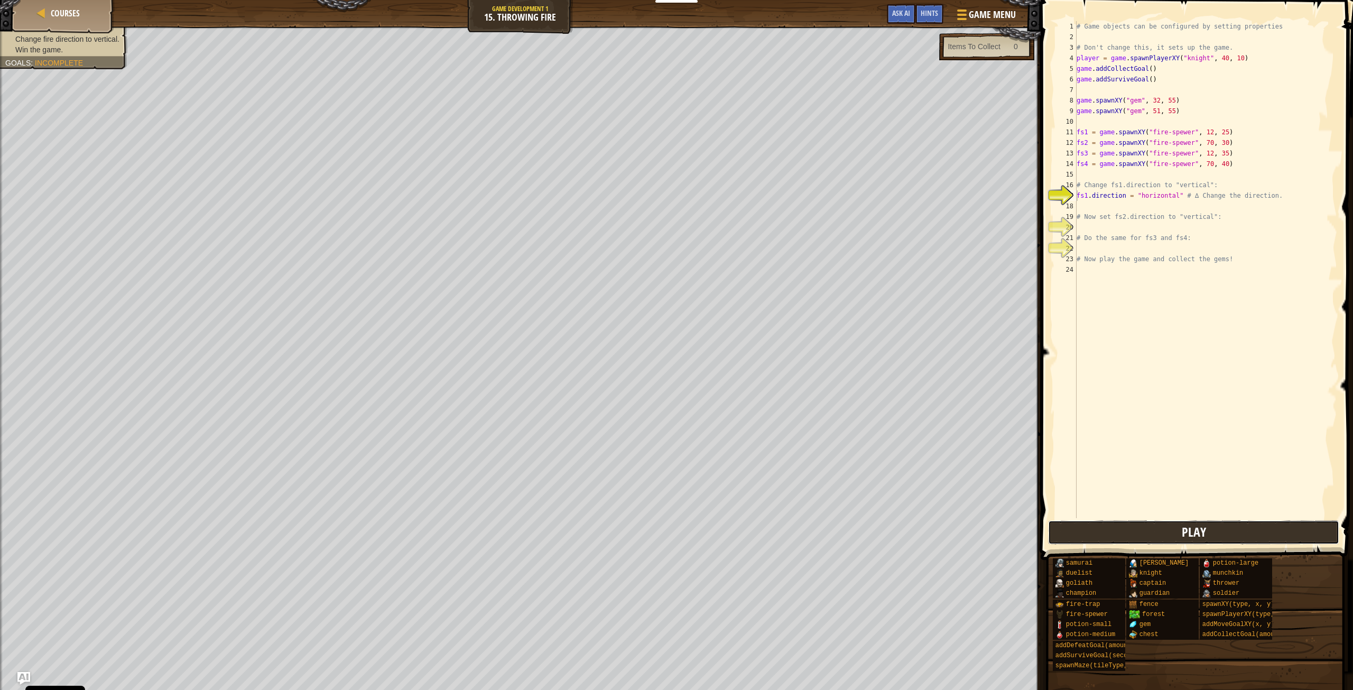
click at [1154, 532] on button "Play" at bounding box center [1193, 532] width 291 height 24
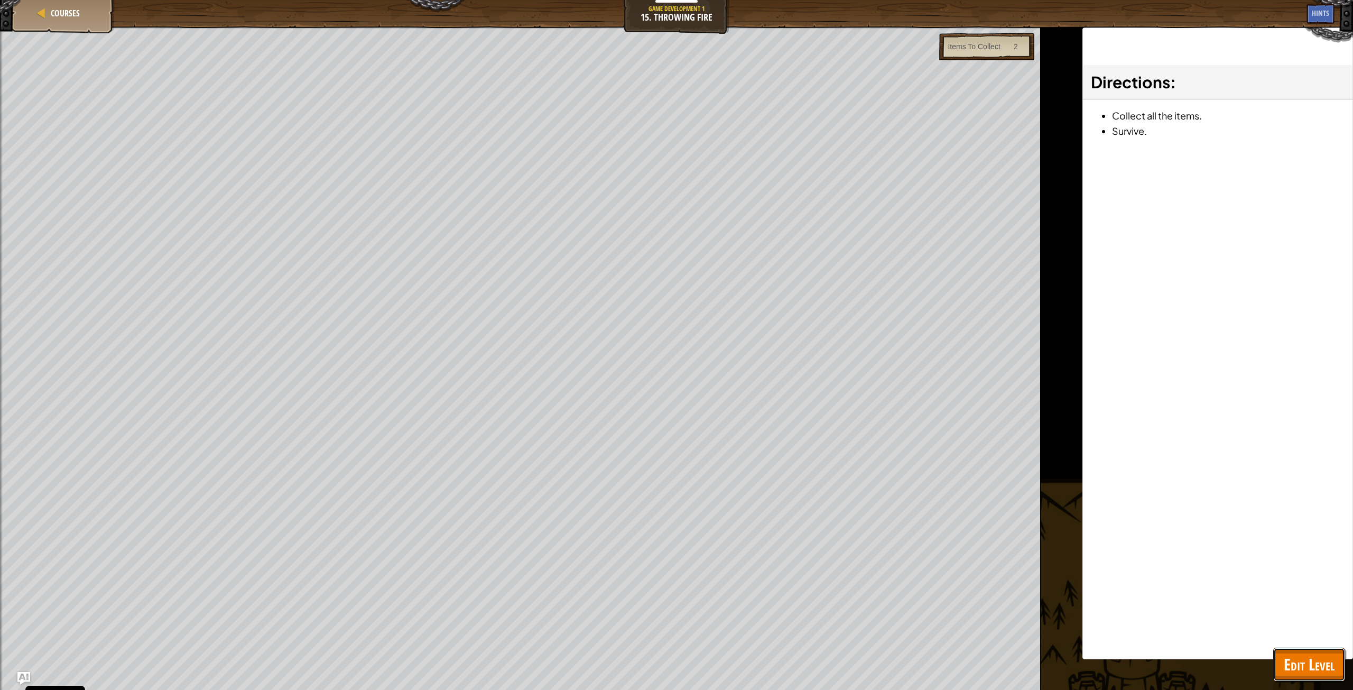
click at [1304, 658] on span "Edit Level" at bounding box center [1309, 664] width 51 height 22
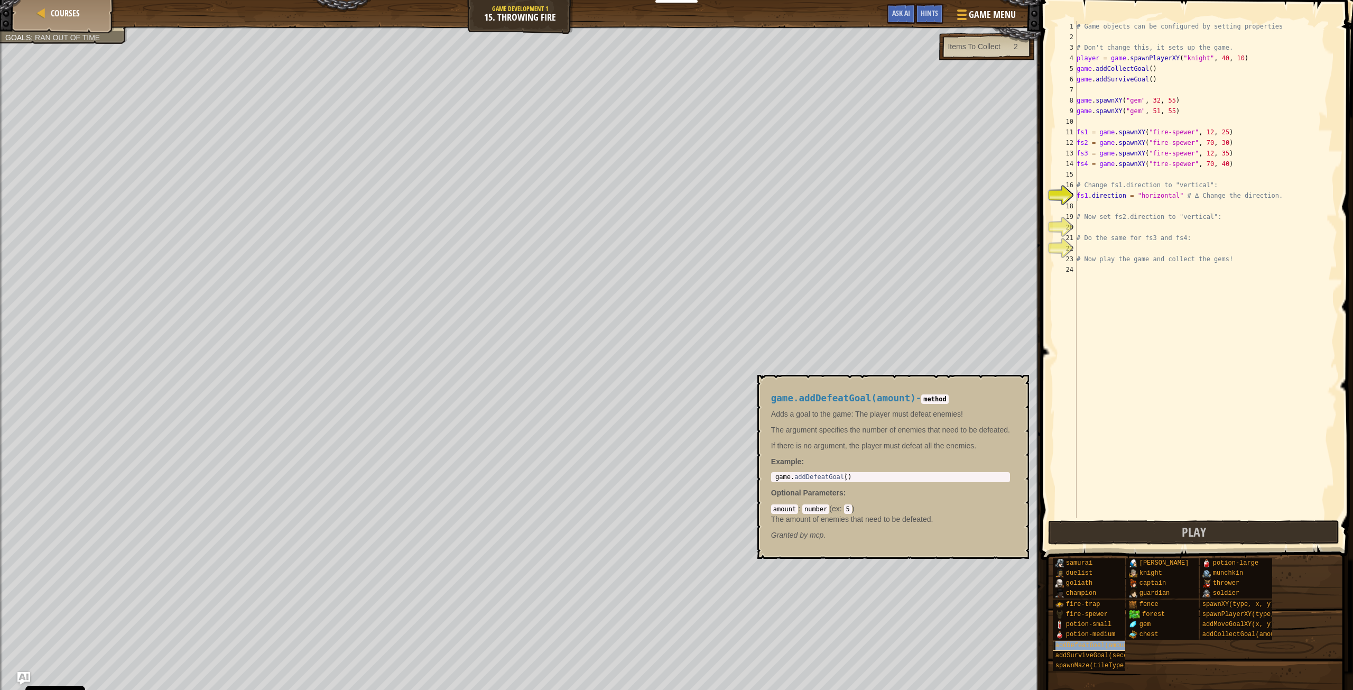
click at [1080, 646] on span "addDefeatGoal(amount)" at bounding box center [1095, 645] width 80 height 7
type textarea "game.addDefeatGoal()"
drag, startPoint x: 846, startPoint y: 477, endPoint x: 772, endPoint y: 478, distance: 74.0
click at [772, 478] on div "game.addDefeatGoal() 1 game . addDefeatGoal ( ) ההההההההההההההההההההההההההההההה…" at bounding box center [890, 477] width 239 height 10
click at [1237, 633] on span "addCollectGoal(amount)" at bounding box center [1244, 634] width 84 height 7
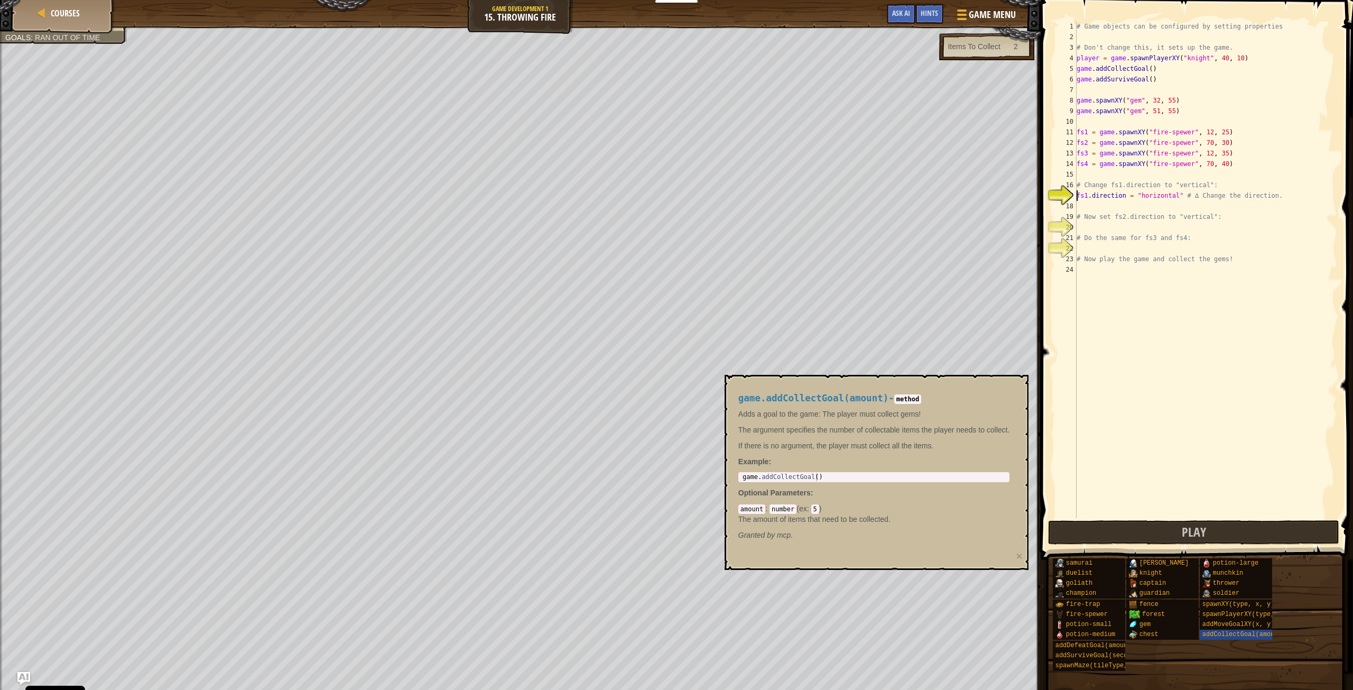
type textarea "game.addCollectGoal()"
drag, startPoint x: 819, startPoint y: 476, endPoint x: 730, endPoint y: 472, distance: 88.9
click at [731, 472] on div "game.addCollectGoal(amount) - method Adds a goal to the game: The player must c…" at bounding box center [874, 466] width 286 height 167
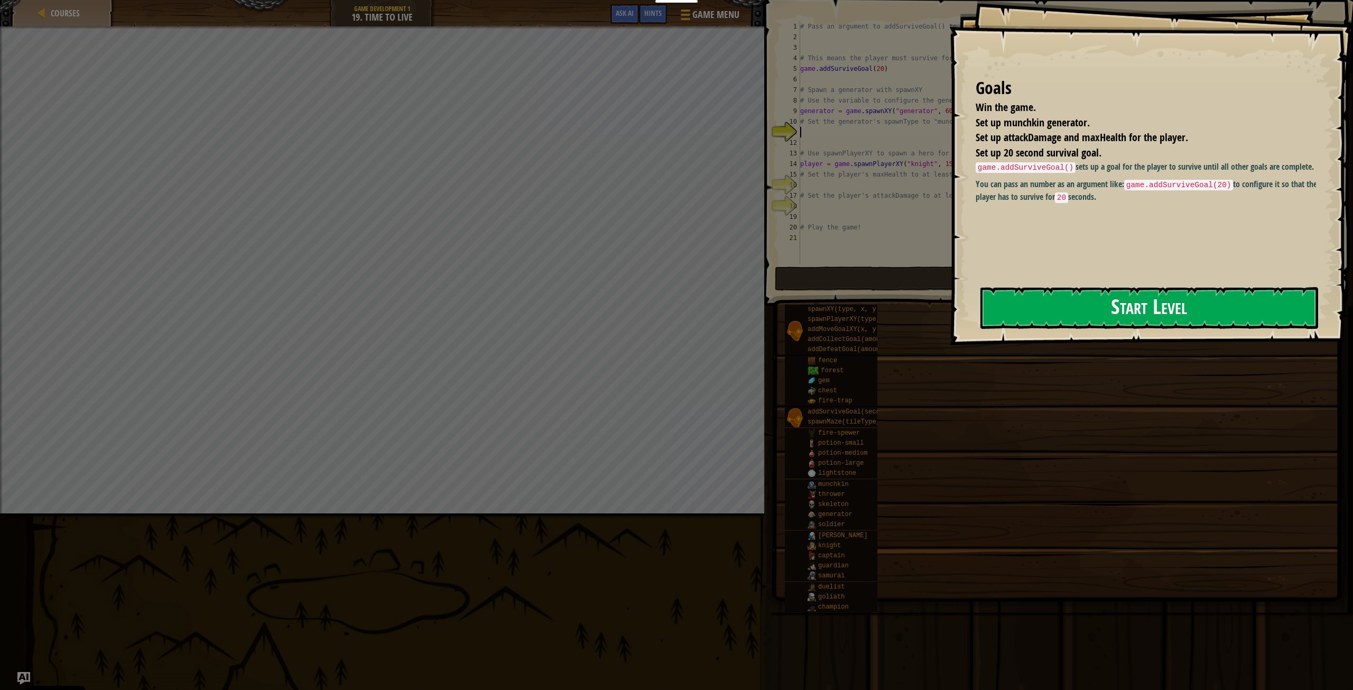
click at [1171, 306] on button "Start Level" at bounding box center [1149, 308] width 338 height 42
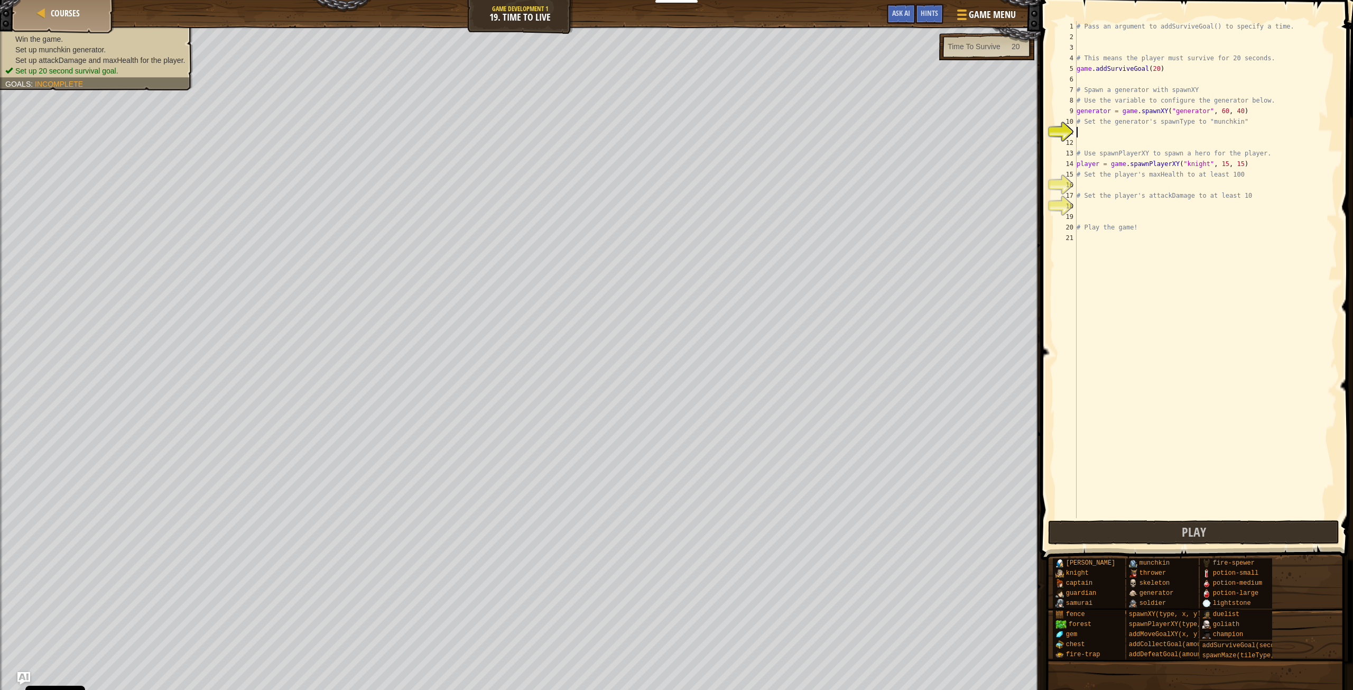
click at [1105, 206] on div "# Pass an argument to addSurviveGoal() to specify a time. # This means the play…" at bounding box center [1205, 280] width 263 height 518
click at [1107, 183] on div "# Pass an argument to addSurviveGoal() to specify a time. # This means the play…" at bounding box center [1205, 280] width 263 height 518
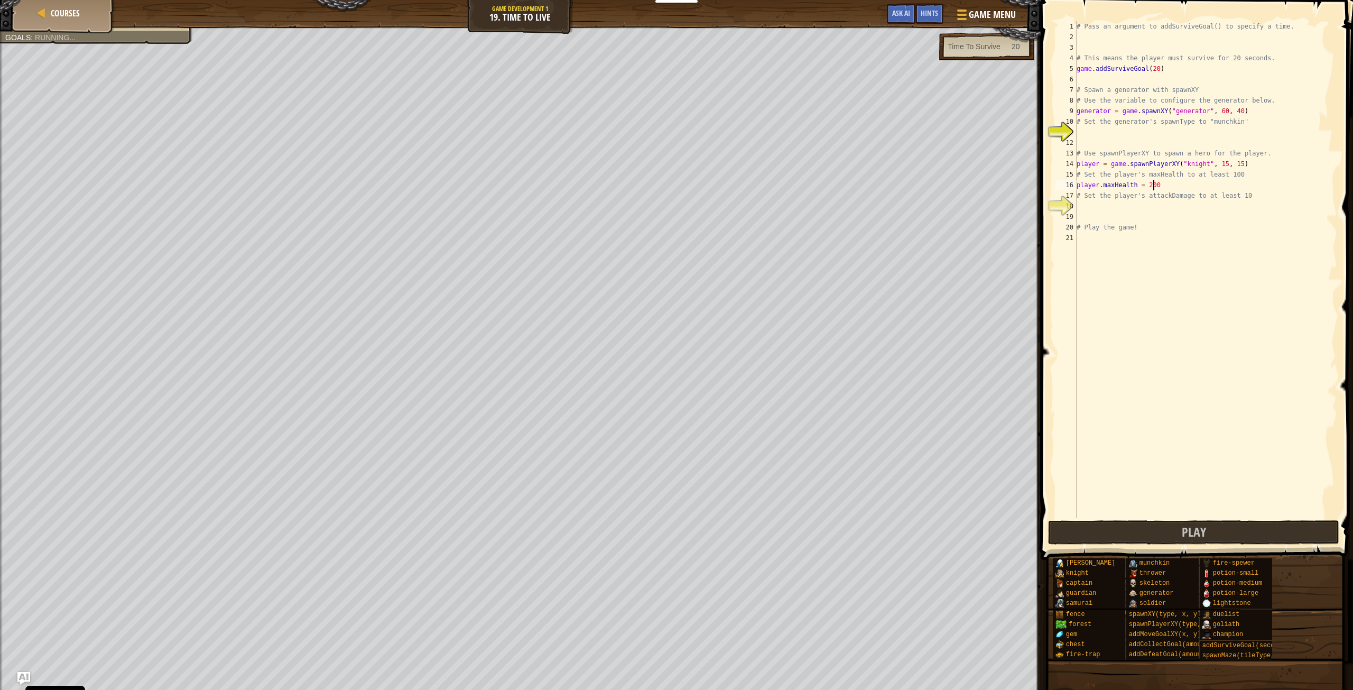
scroll to position [5, 6]
type textarea "# Set the player's attackDamage to at least 10"
type textarea "player.attackDamaga = 12"
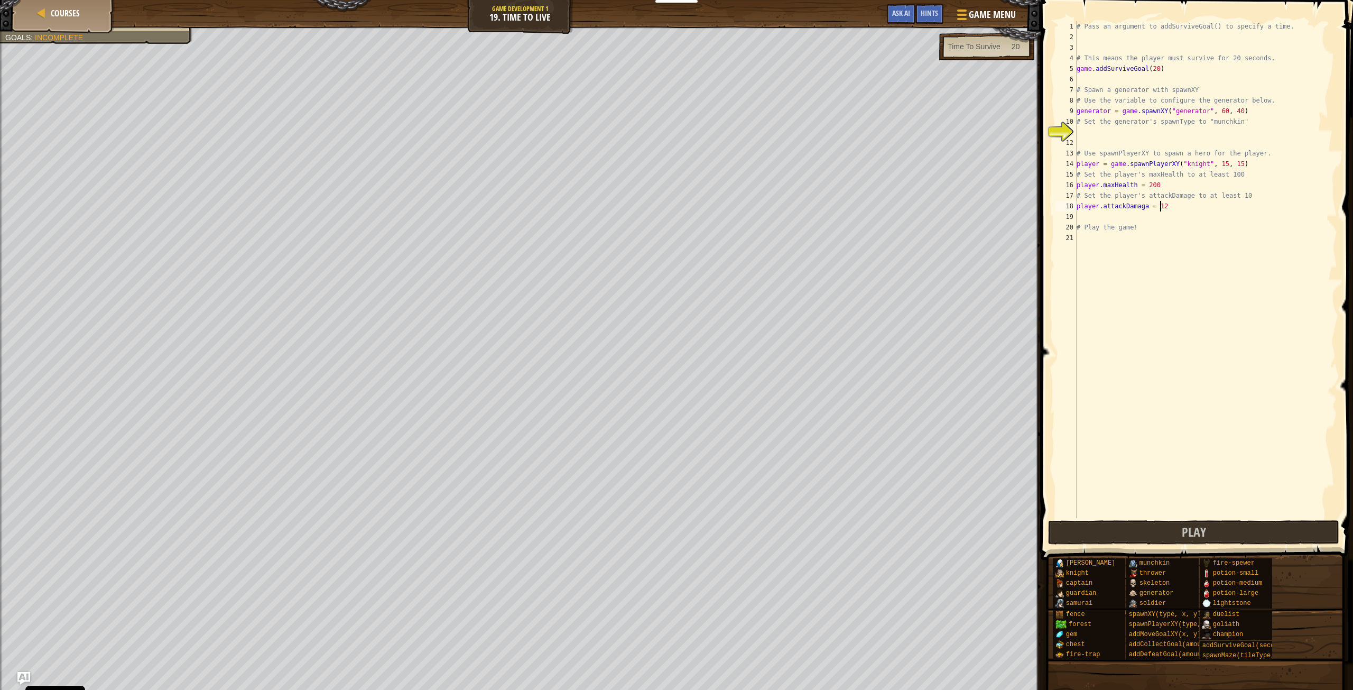
click at [1105, 131] on div "# Pass an argument to addSurviveGoal() to specify a time. # This means the play…" at bounding box center [1205, 280] width 263 height 518
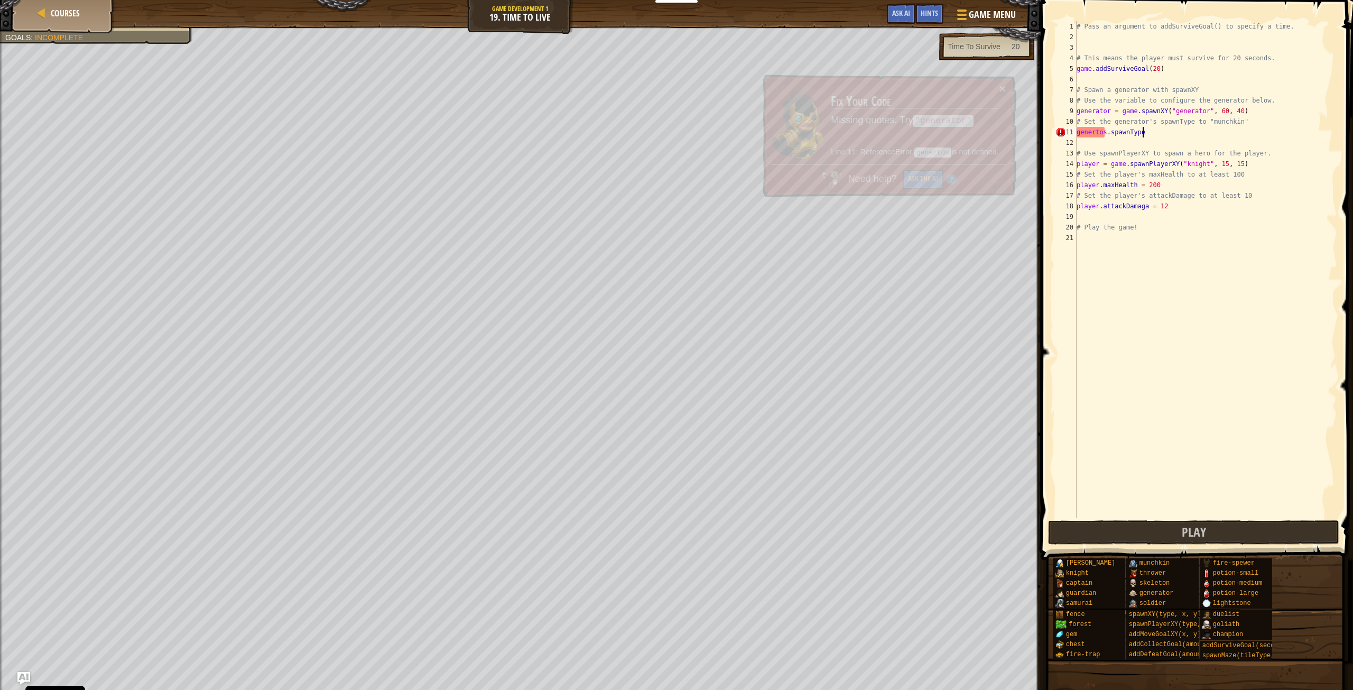
scroll to position [5, 5]
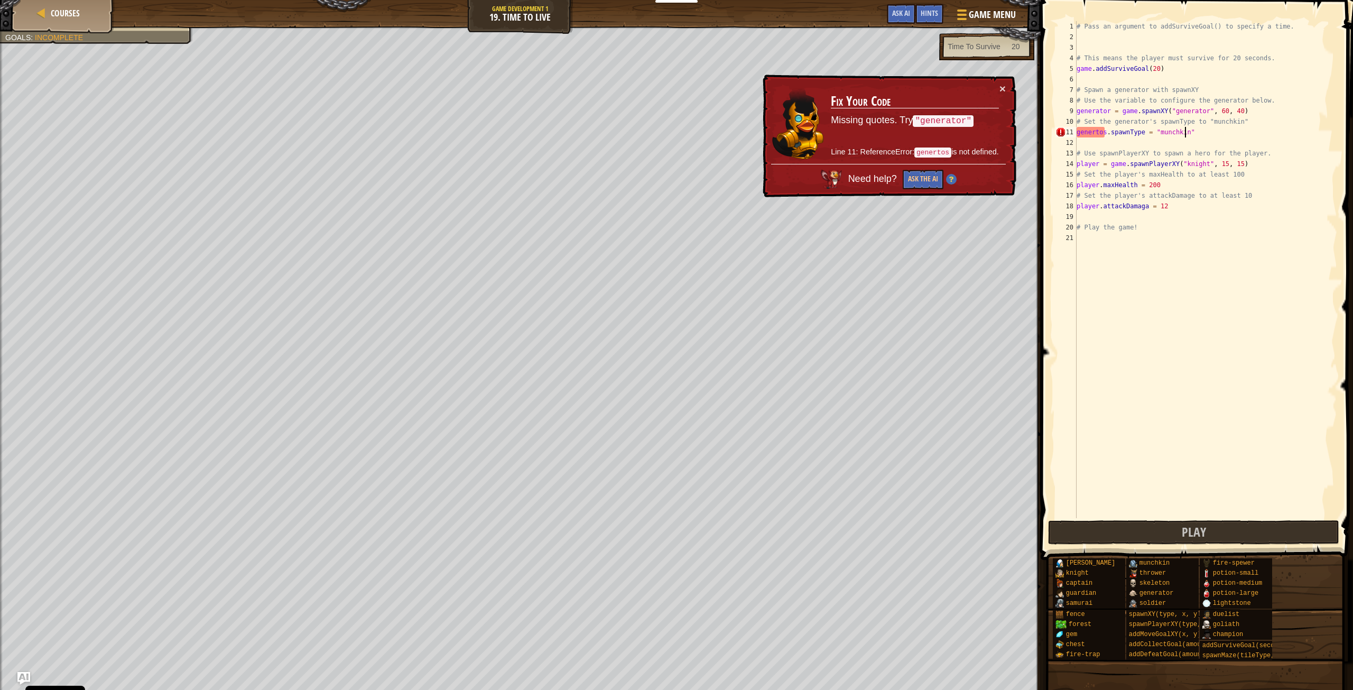
click at [1100, 132] on div "# Pass an argument to addSurviveGoal() to specify a time. # This means the play…" at bounding box center [1205, 280] width 263 height 518
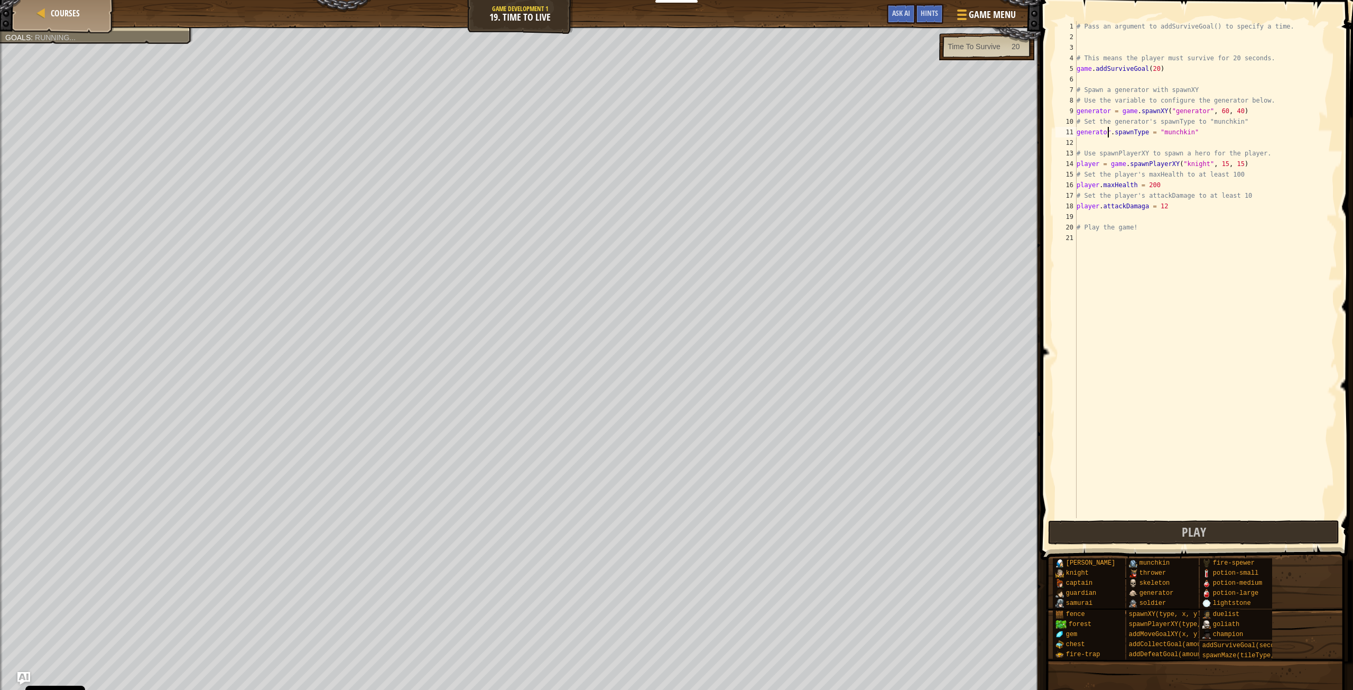
scroll to position [5, 3]
click at [1207, 533] on button "Play" at bounding box center [1193, 532] width 291 height 24
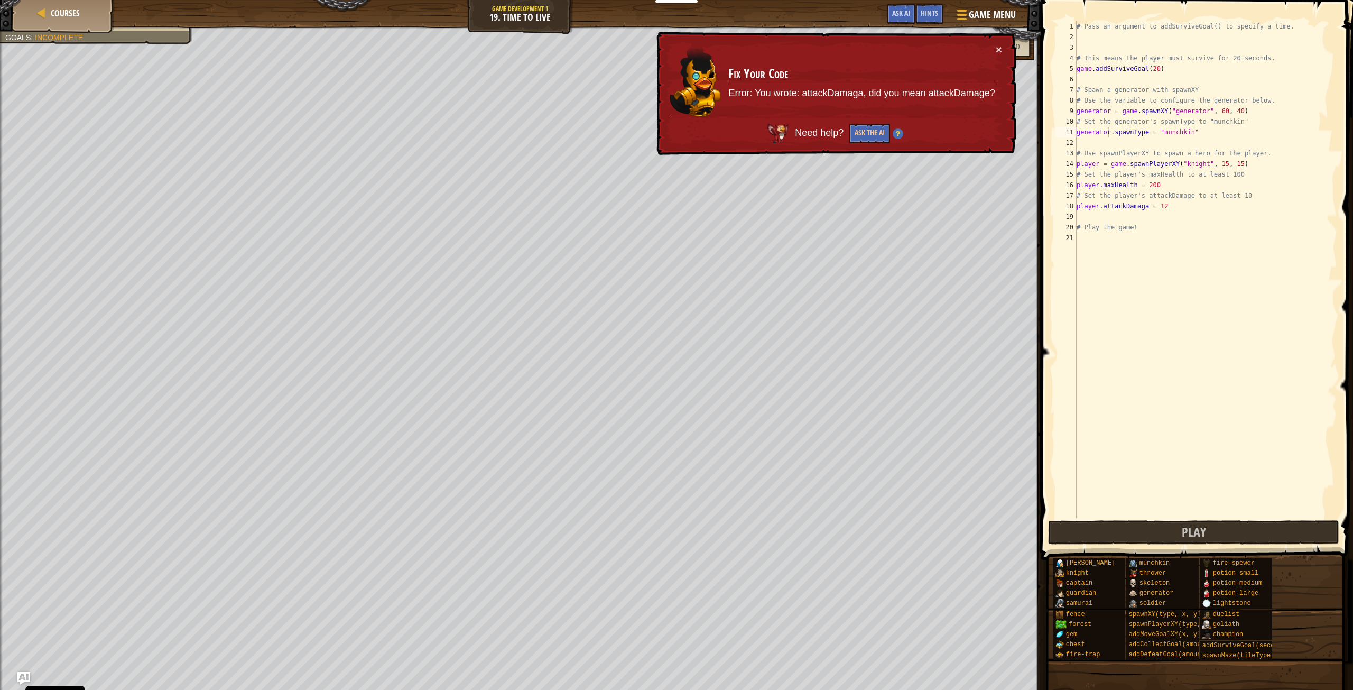
click at [1138, 207] on div "# Pass an argument to addSurviveGoal() to specify a time. # This means the play…" at bounding box center [1205, 280] width 263 height 518
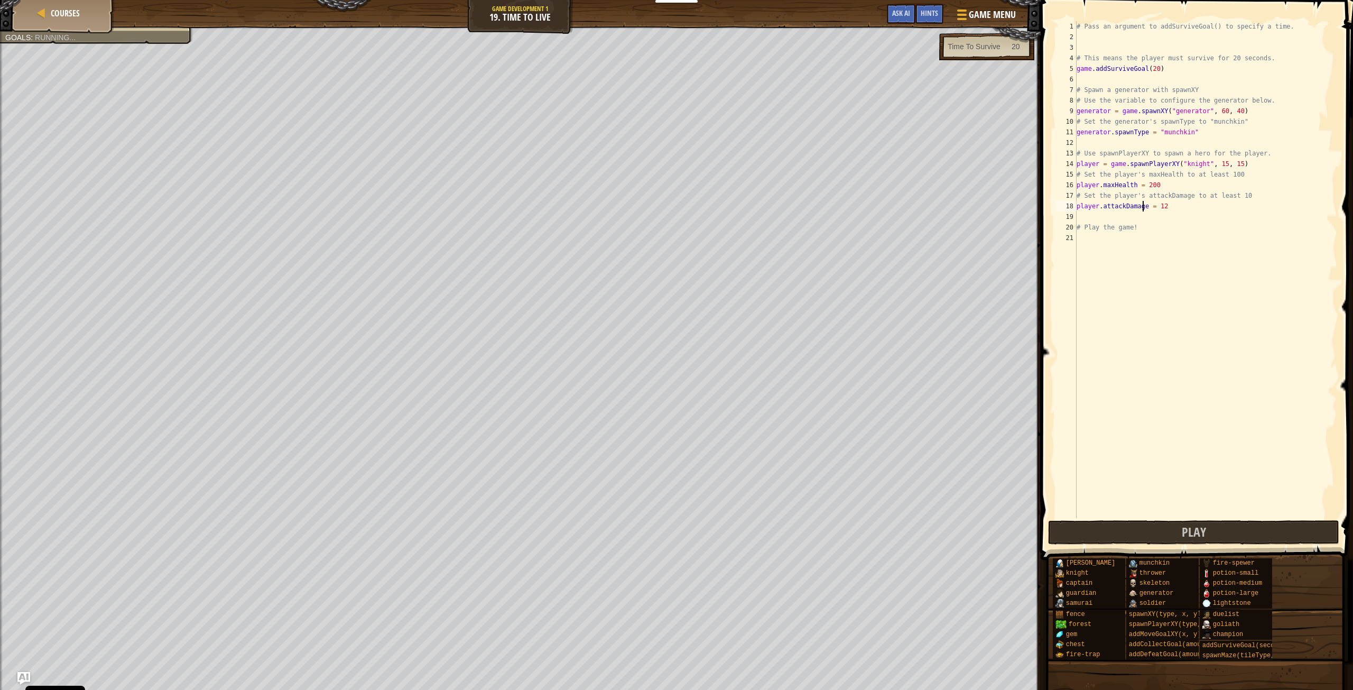
scroll to position [5, 5]
type textarea "player.attackDamage = 12"
click at [1202, 528] on span "Play" at bounding box center [1194, 531] width 24 height 17
